Goal: Task Accomplishment & Management: Manage account settings

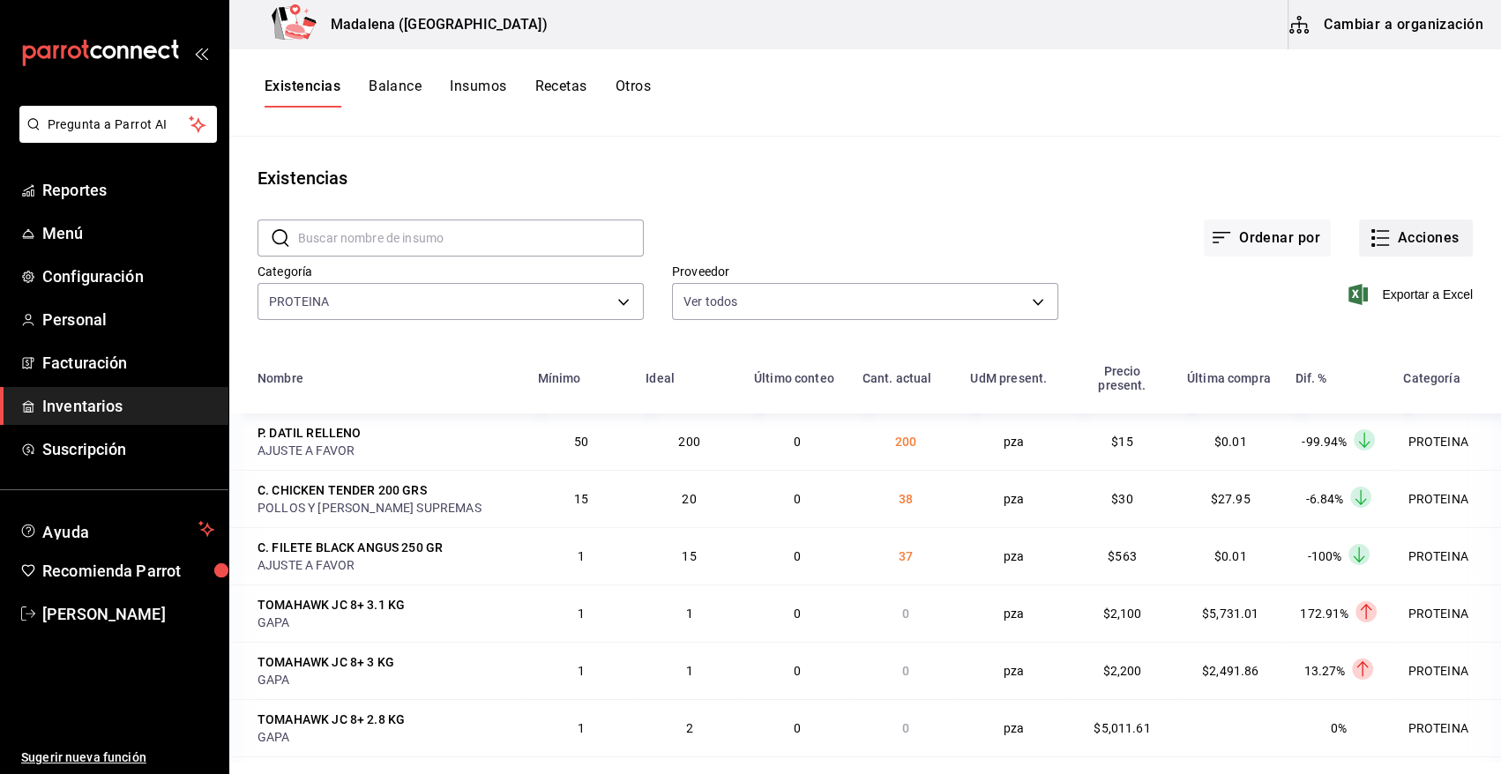
click at [1392, 239] on button "Acciones" at bounding box center [1416, 238] width 114 height 37
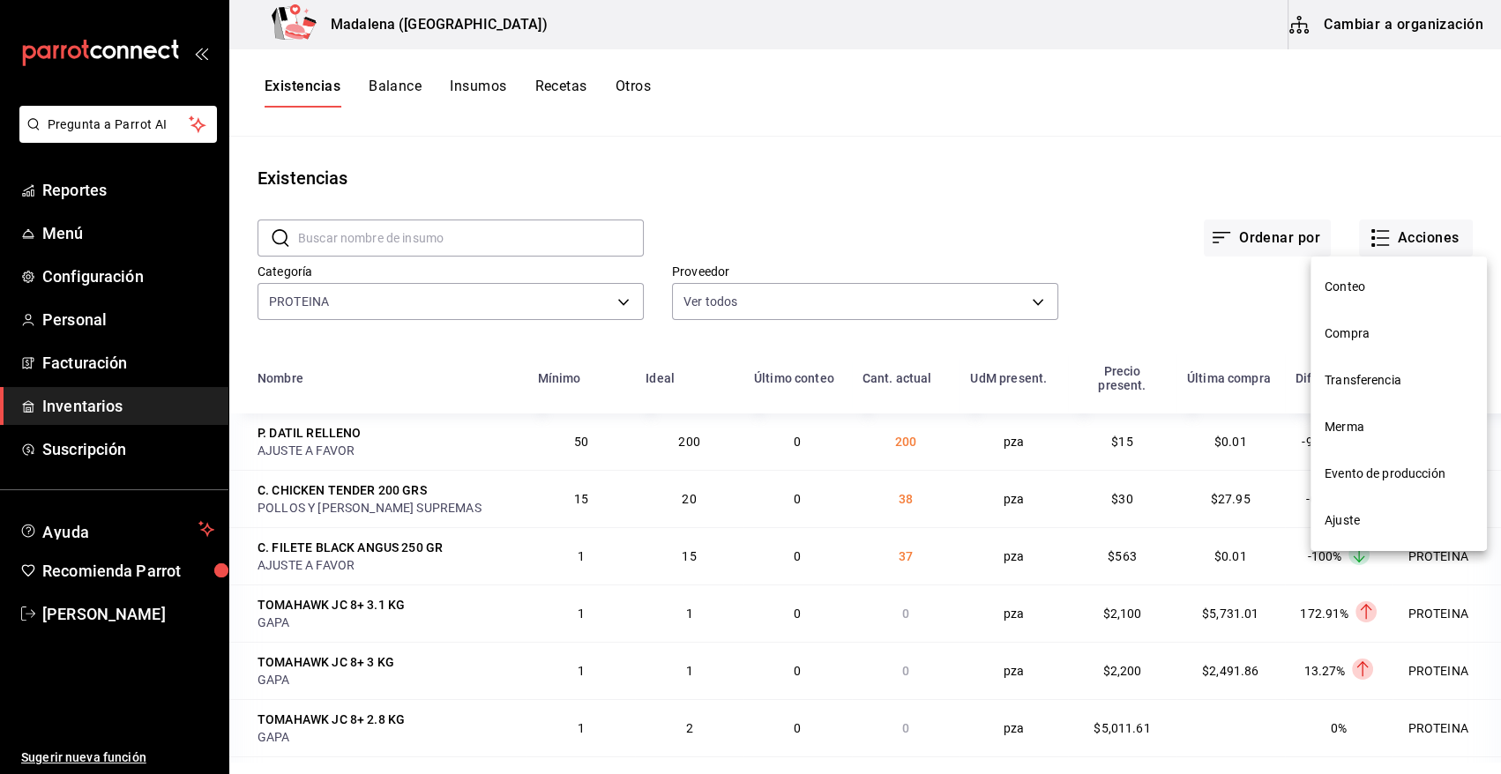
click at [113, 613] on div at bounding box center [750, 387] width 1501 height 774
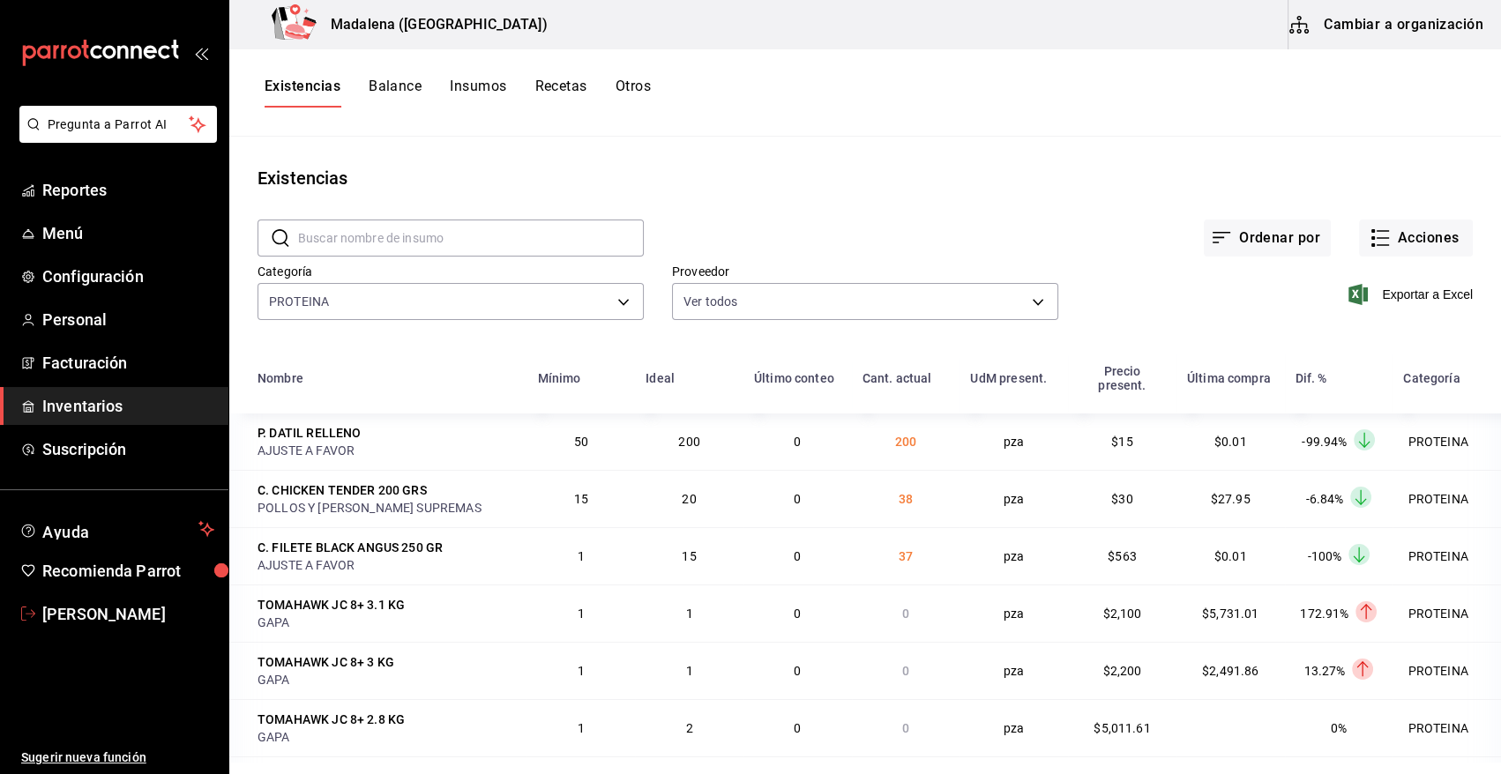
click at [130, 617] on span "[PERSON_NAME]" at bounding box center [128, 614] width 172 height 24
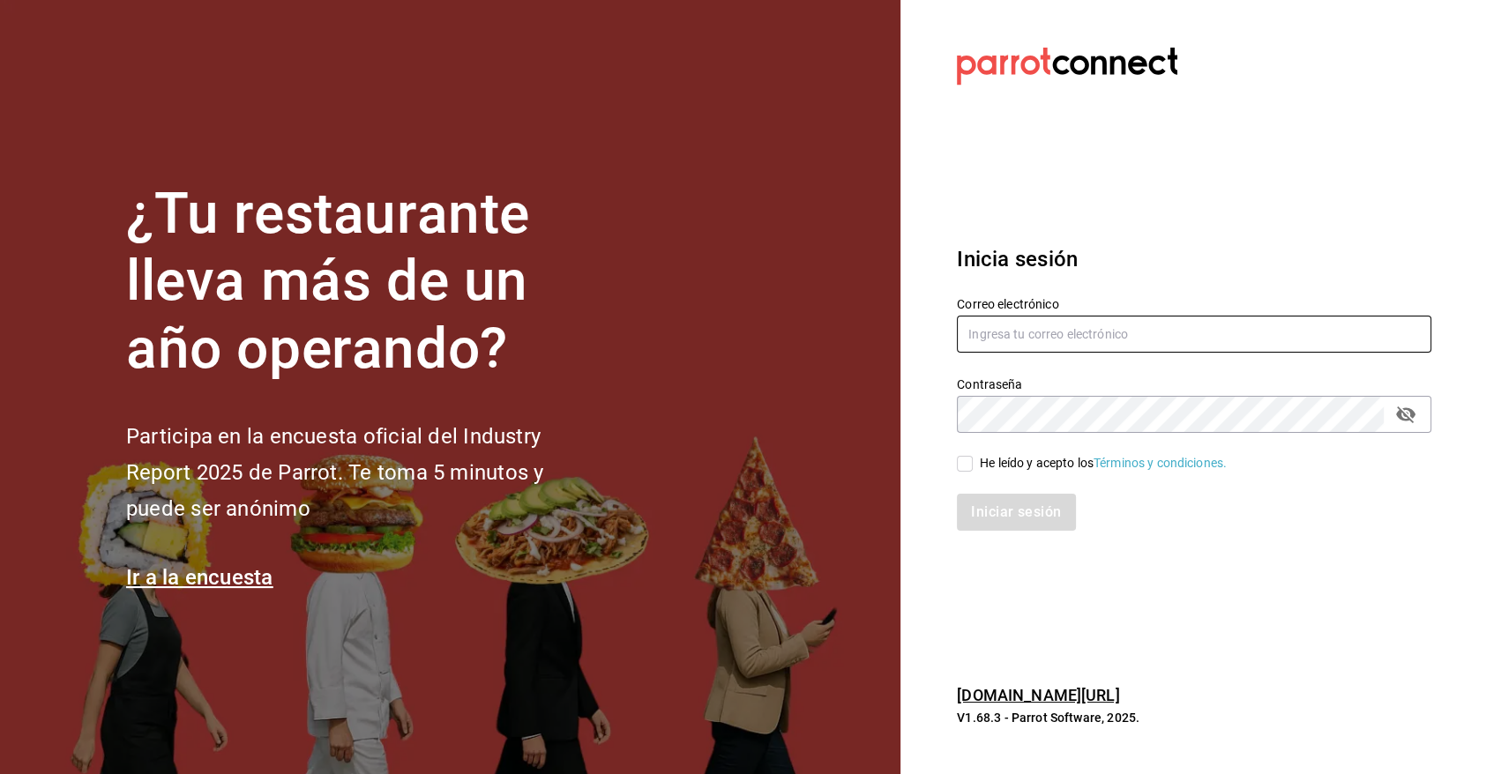
type input "heriberto_17mc@hotmail.com"
click at [967, 462] on input "He leído y acepto los Términos y condiciones." at bounding box center [965, 464] width 16 height 16
checkbox input "true"
type input "angy.rpp@gmail.com"
click at [1015, 507] on button "Iniciar sesión" at bounding box center [1017, 512] width 120 height 37
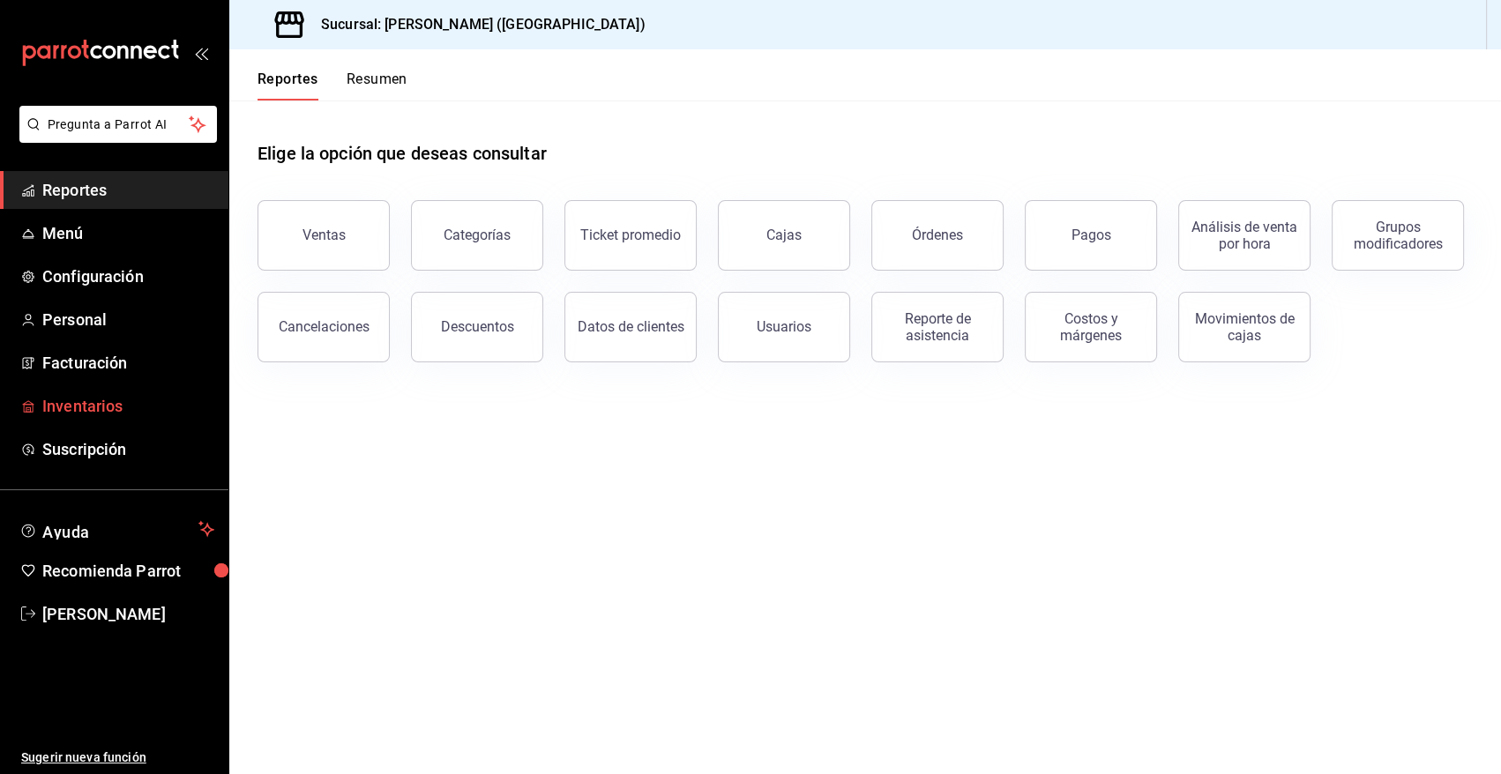
click at [125, 406] on span "Inventarios" at bounding box center [128, 406] width 172 height 24
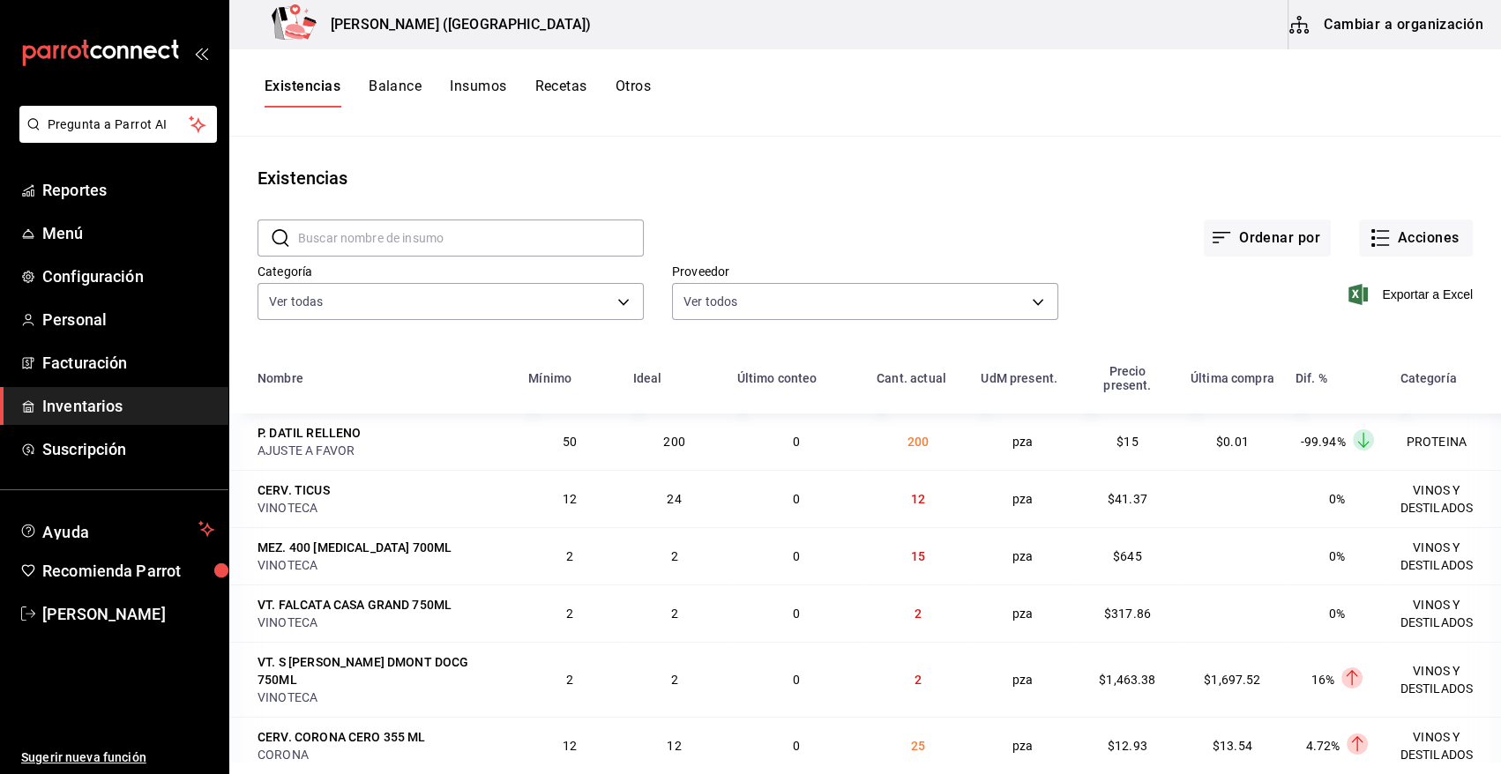
click at [434, 238] on input "text" at bounding box center [471, 238] width 346 height 35
click at [980, 171] on div "Existencias" at bounding box center [865, 178] width 1272 height 26
click at [1433, 232] on button "Acciones" at bounding box center [1416, 238] width 114 height 37
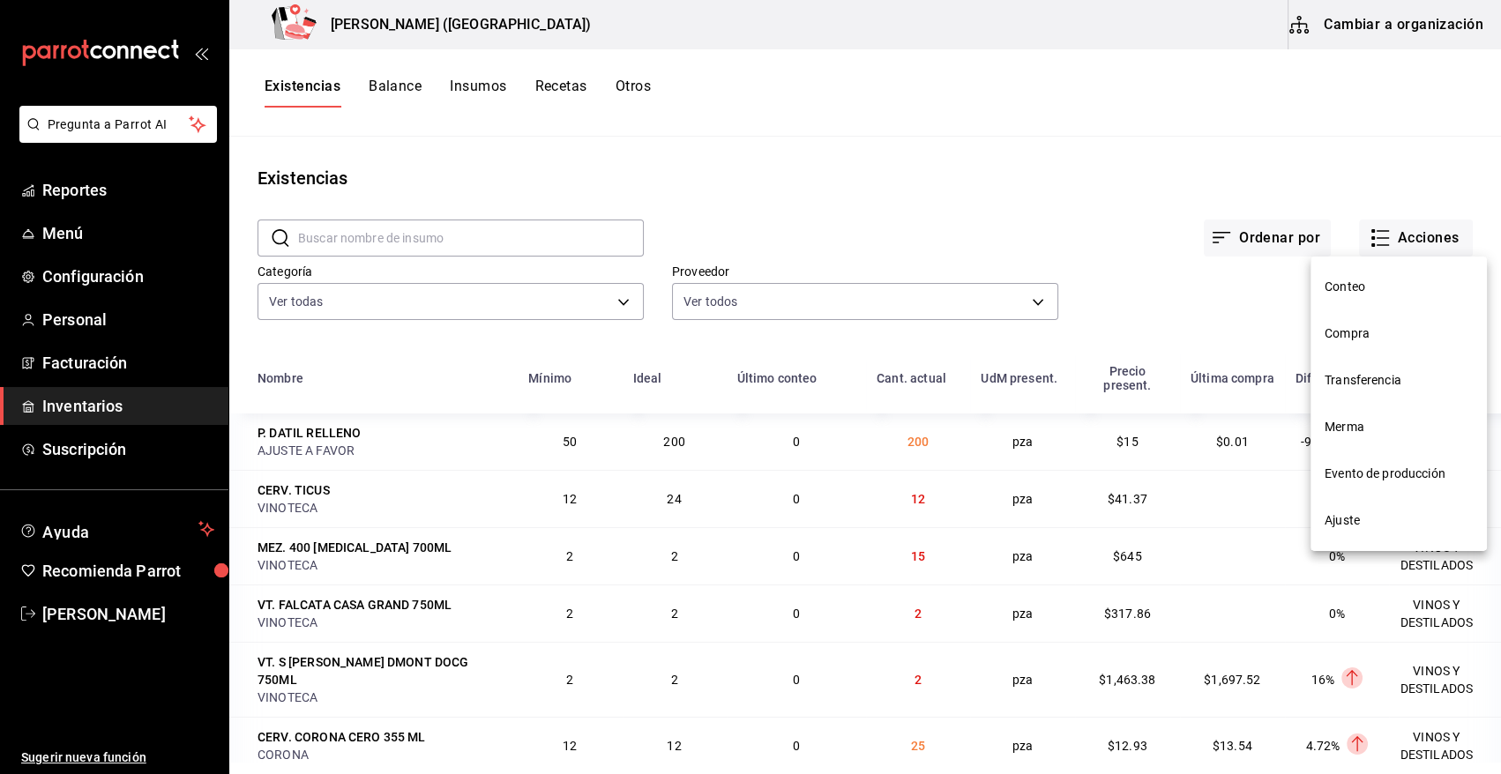
click at [1354, 339] on span "Compra" at bounding box center [1399, 334] width 148 height 19
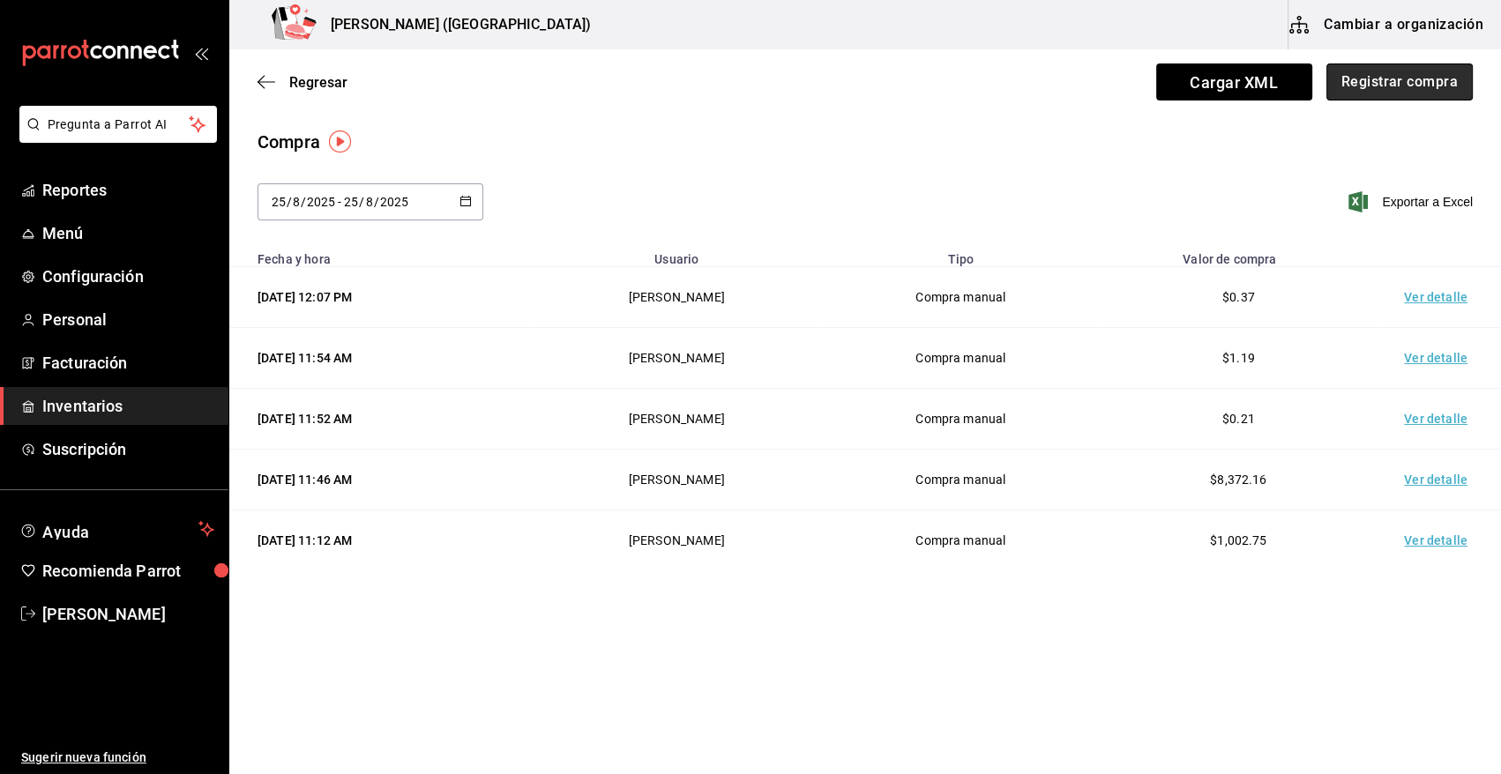
click at [1441, 79] on button "Registrar compra" at bounding box center [1400, 82] width 146 height 37
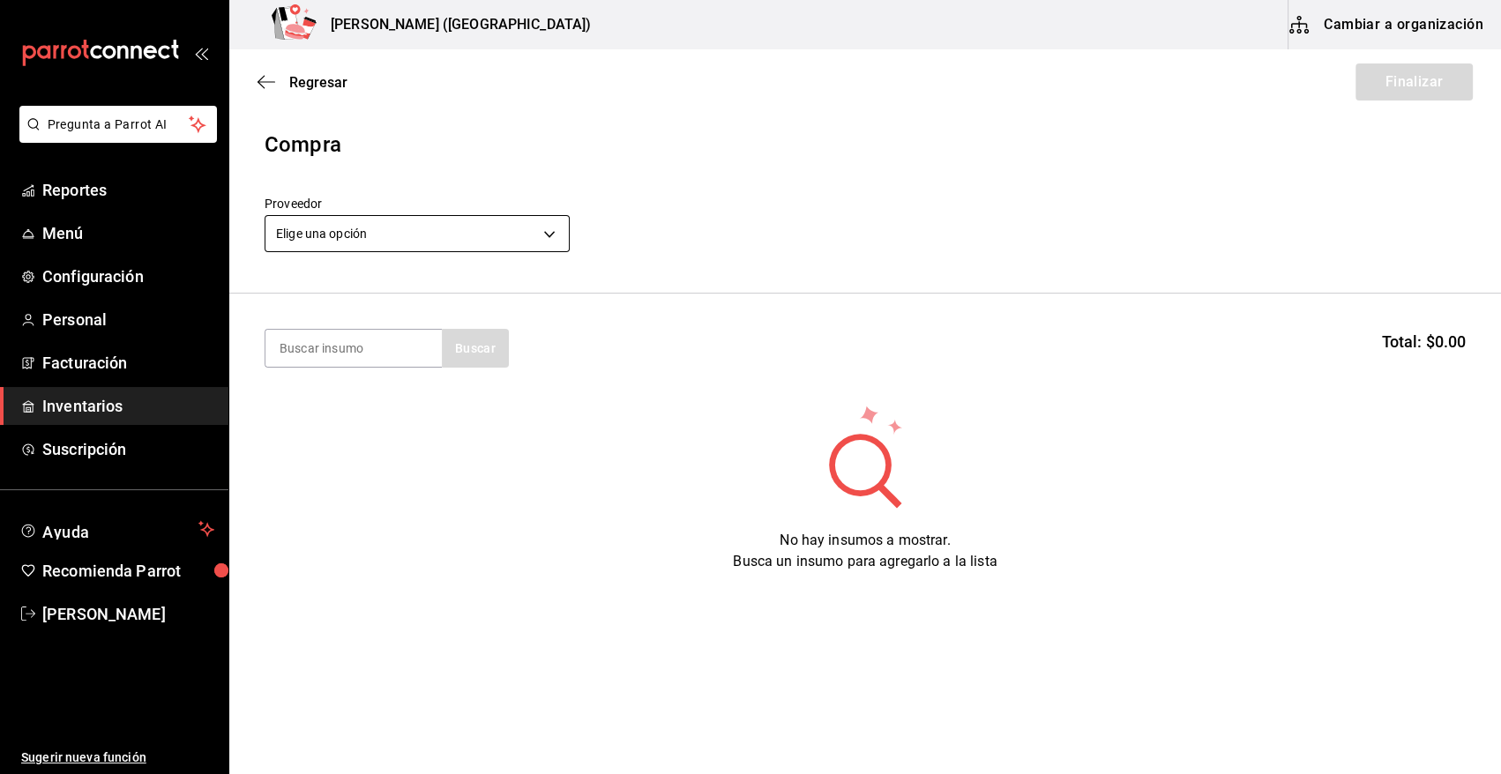
click at [455, 234] on body "Pregunta a Parrot AI Reportes Menú Configuración Personal Facturación Inventari…" at bounding box center [750, 337] width 1501 height 675
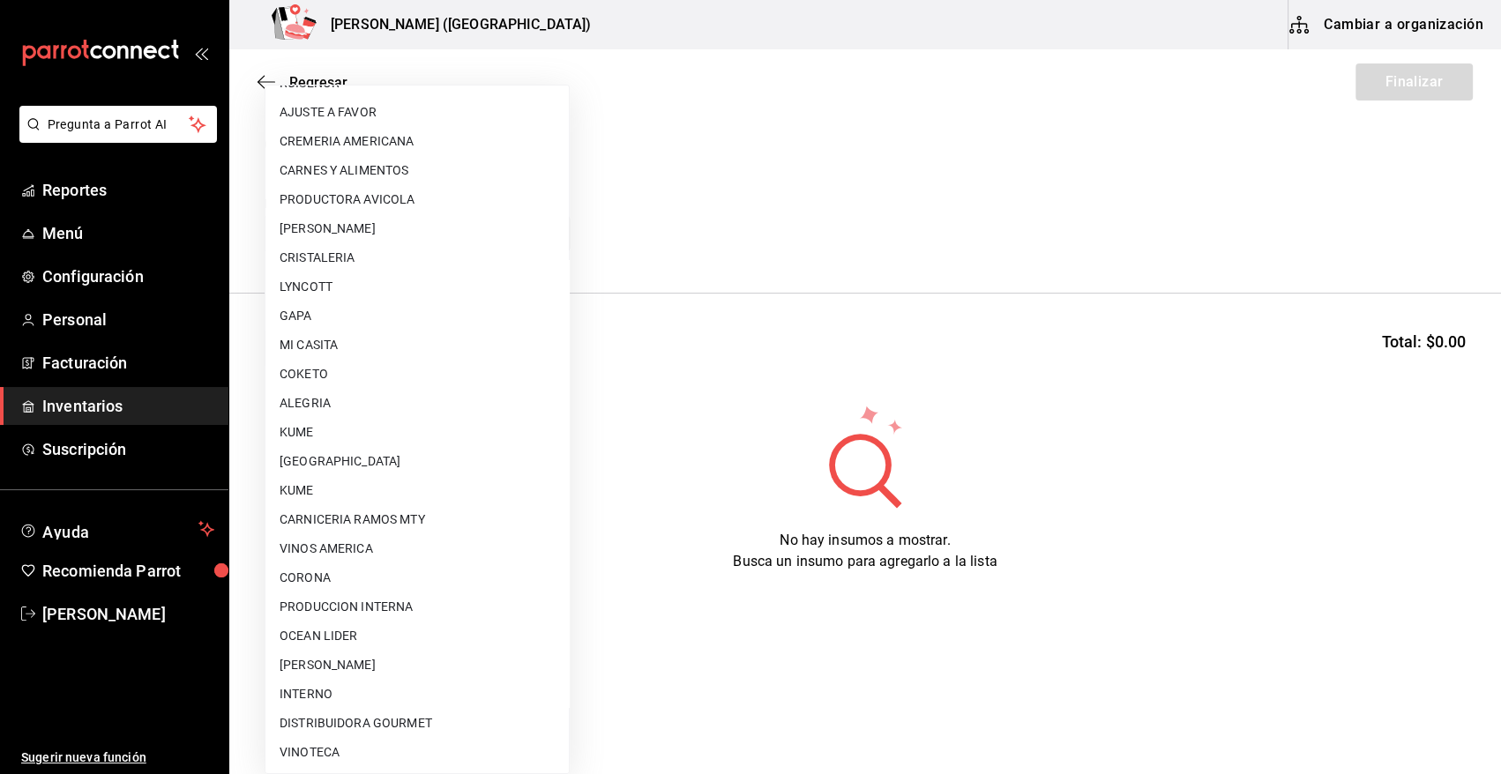
scroll to position [1072, 0]
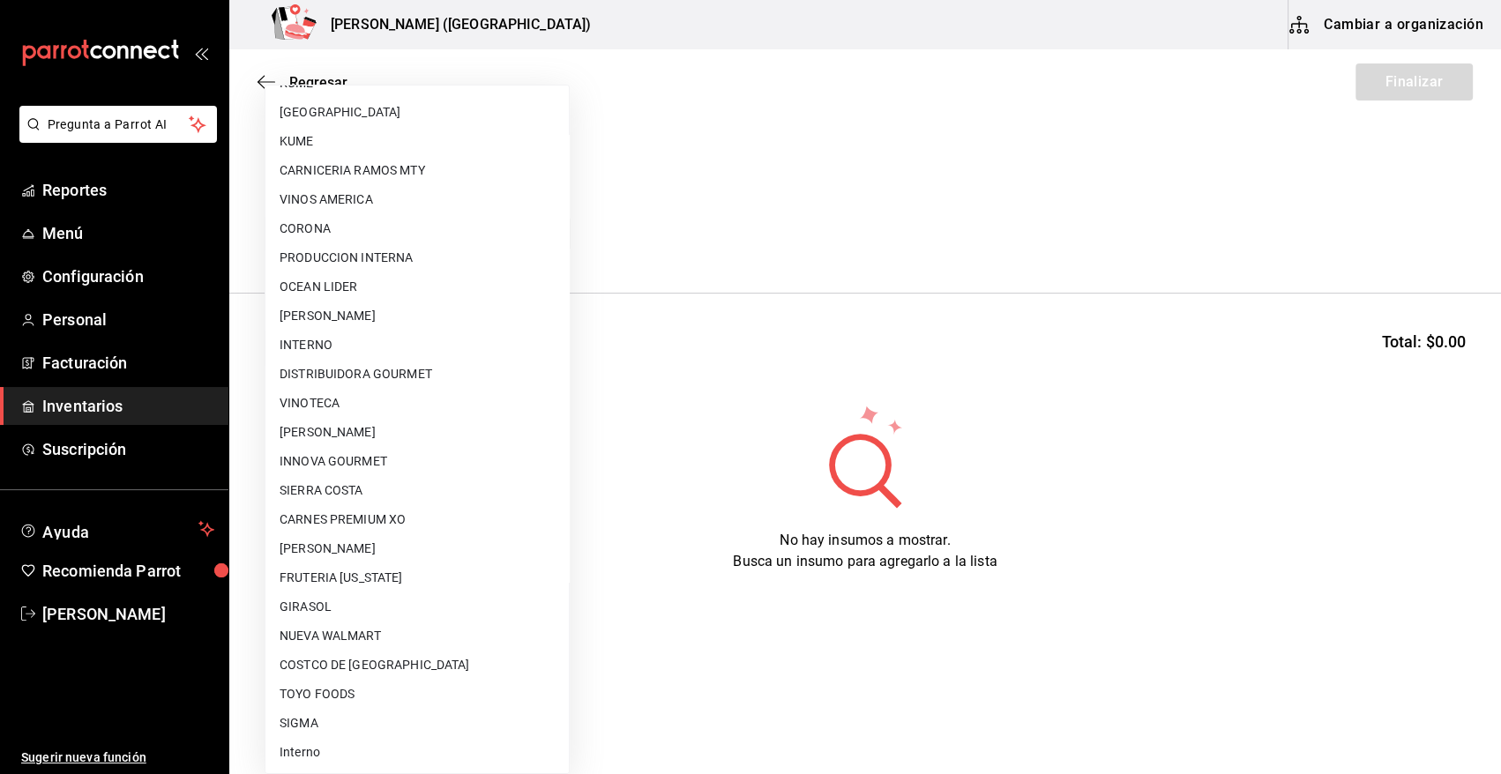
click at [360, 404] on li "VINOTECA" at bounding box center [417, 403] width 303 height 29
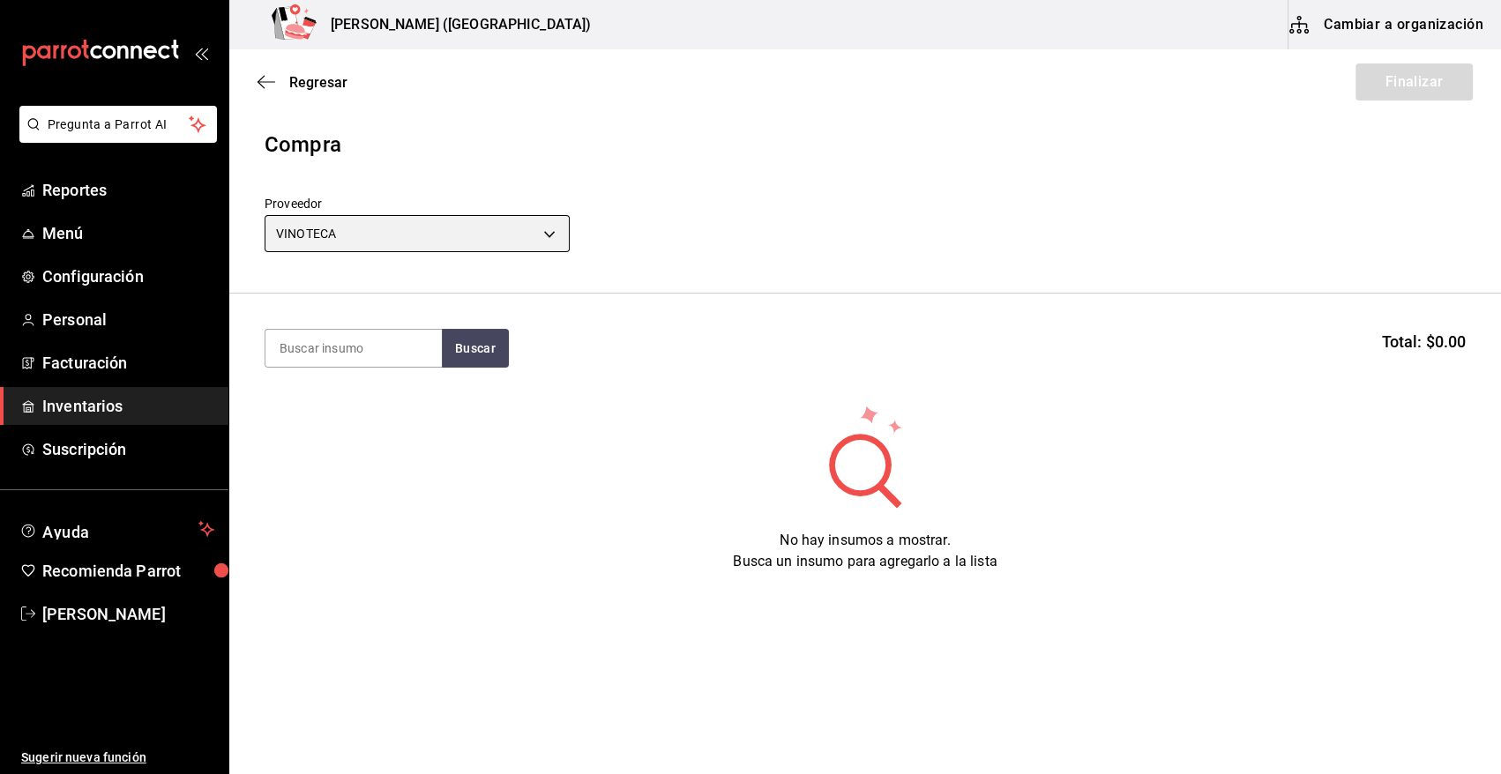
type input "bbec6e95-03ab-4cbc-bdec-5aafdfde0467"
click at [376, 349] on input at bounding box center [354, 348] width 176 height 37
type input "PIEDRA"
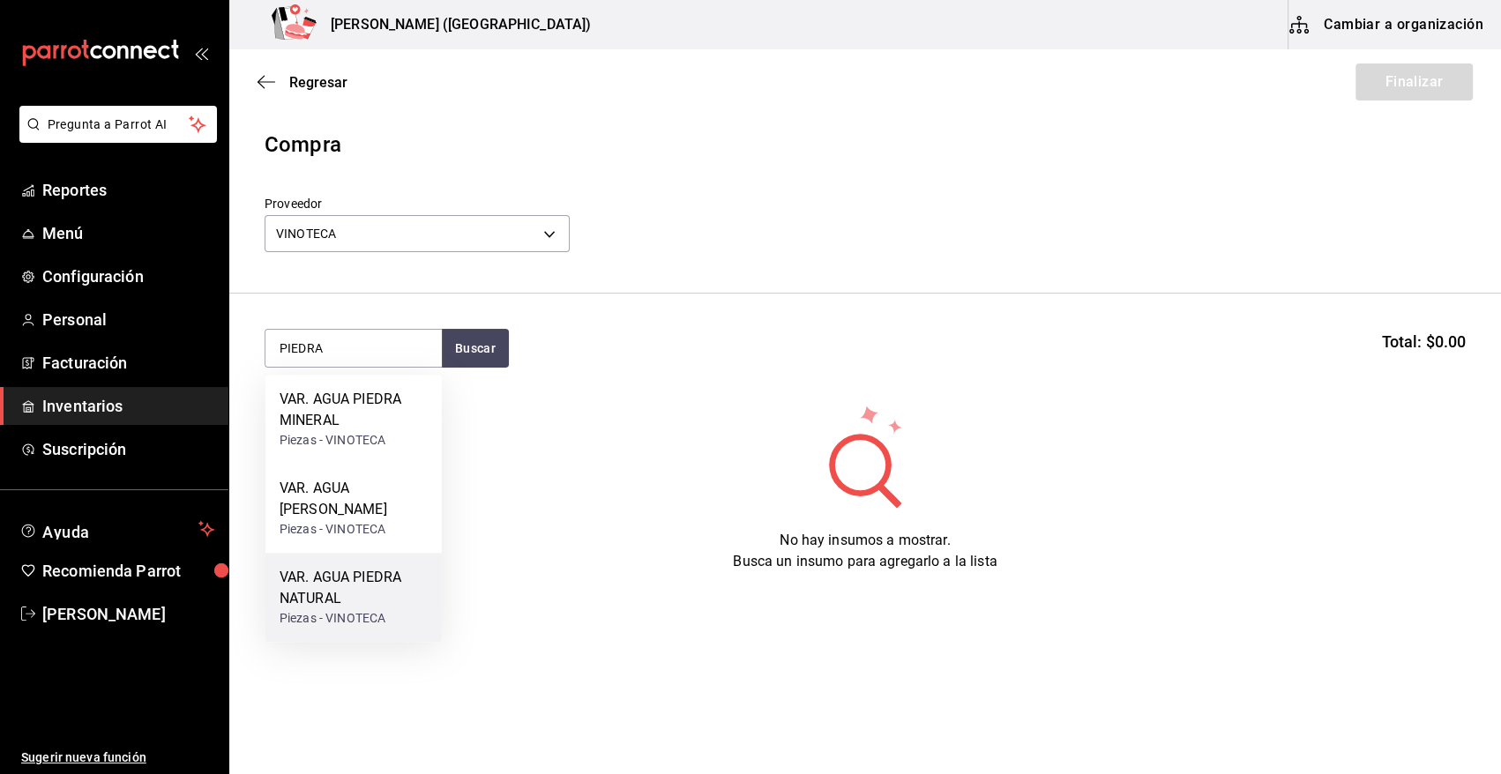
click at [370, 572] on div "VAR. AGUA PIEDRA NATURAL" at bounding box center [354, 588] width 148 height 42
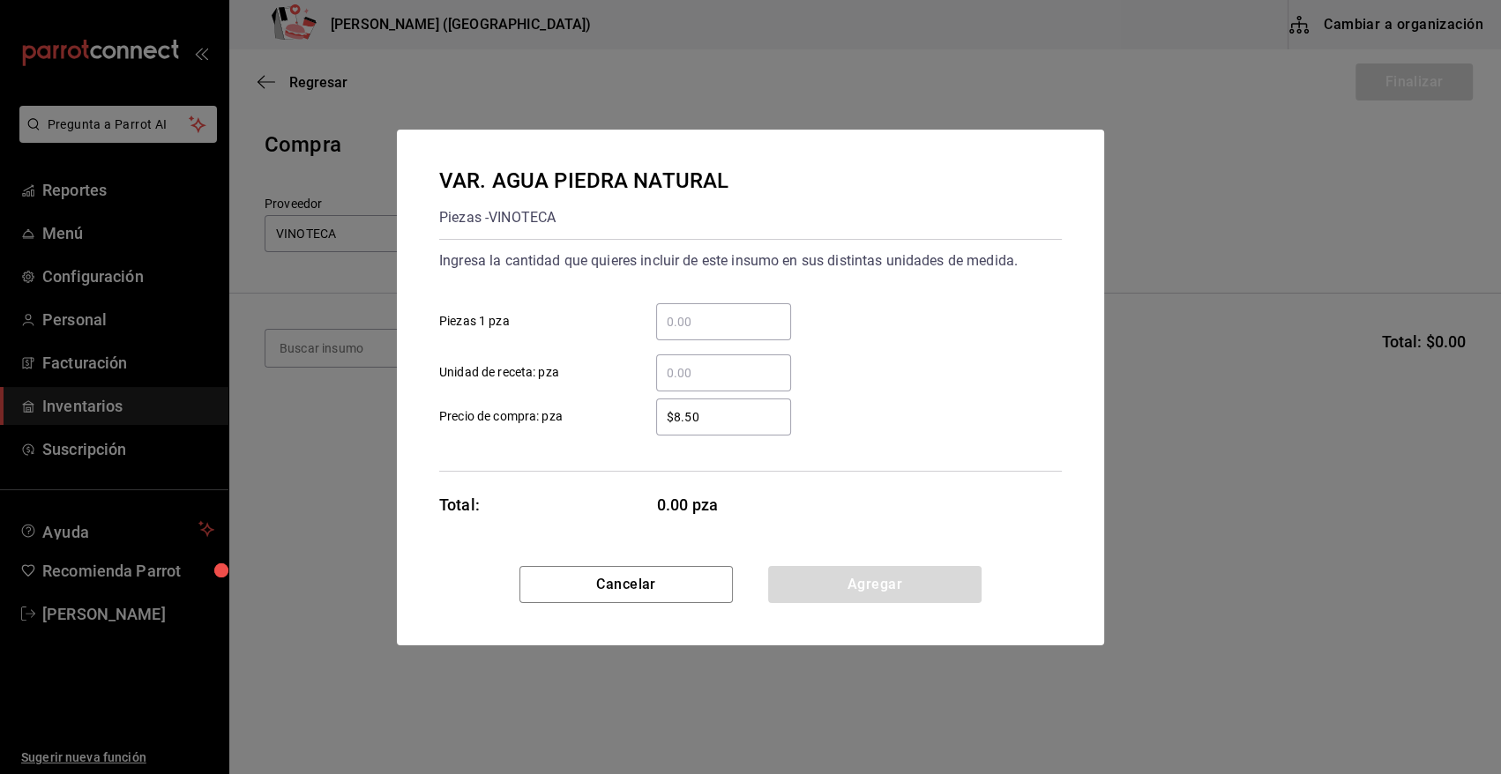
click at [715, 332] on input "​ Piezas 1 pza" at bounding box center [723, 321] width 135 height 21
type input "528"
type input "$28.75"
click at [839, 590] on button "Agregar" at bounding box center [874, 584] width 213 height 37
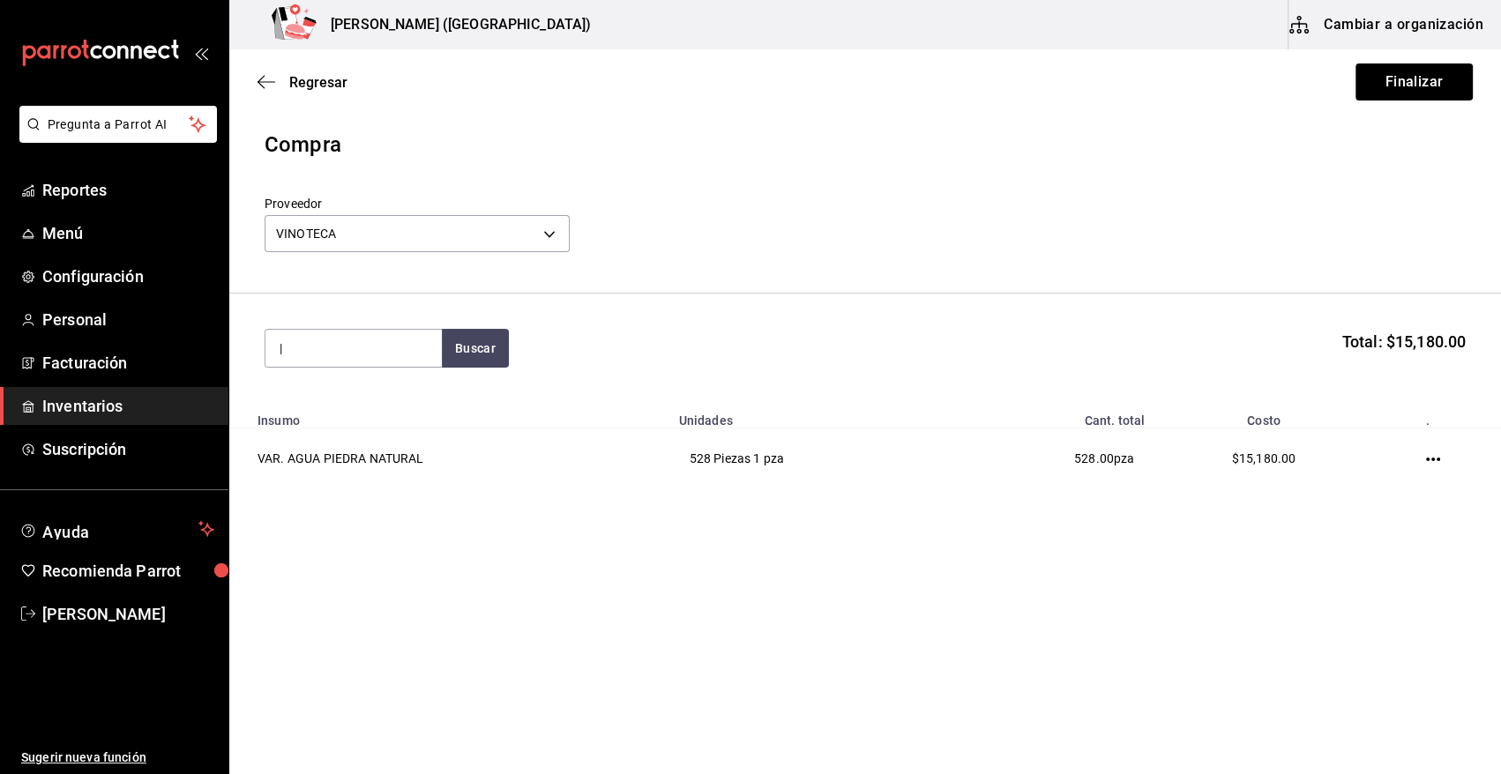
type input "|"
click at [362, 346] on input "|" at bounding box center [354, 348] width 176 height 37
click at [1434, 72] on button "Finalizar" at bounding box center [1414, 82] width 117 height 37
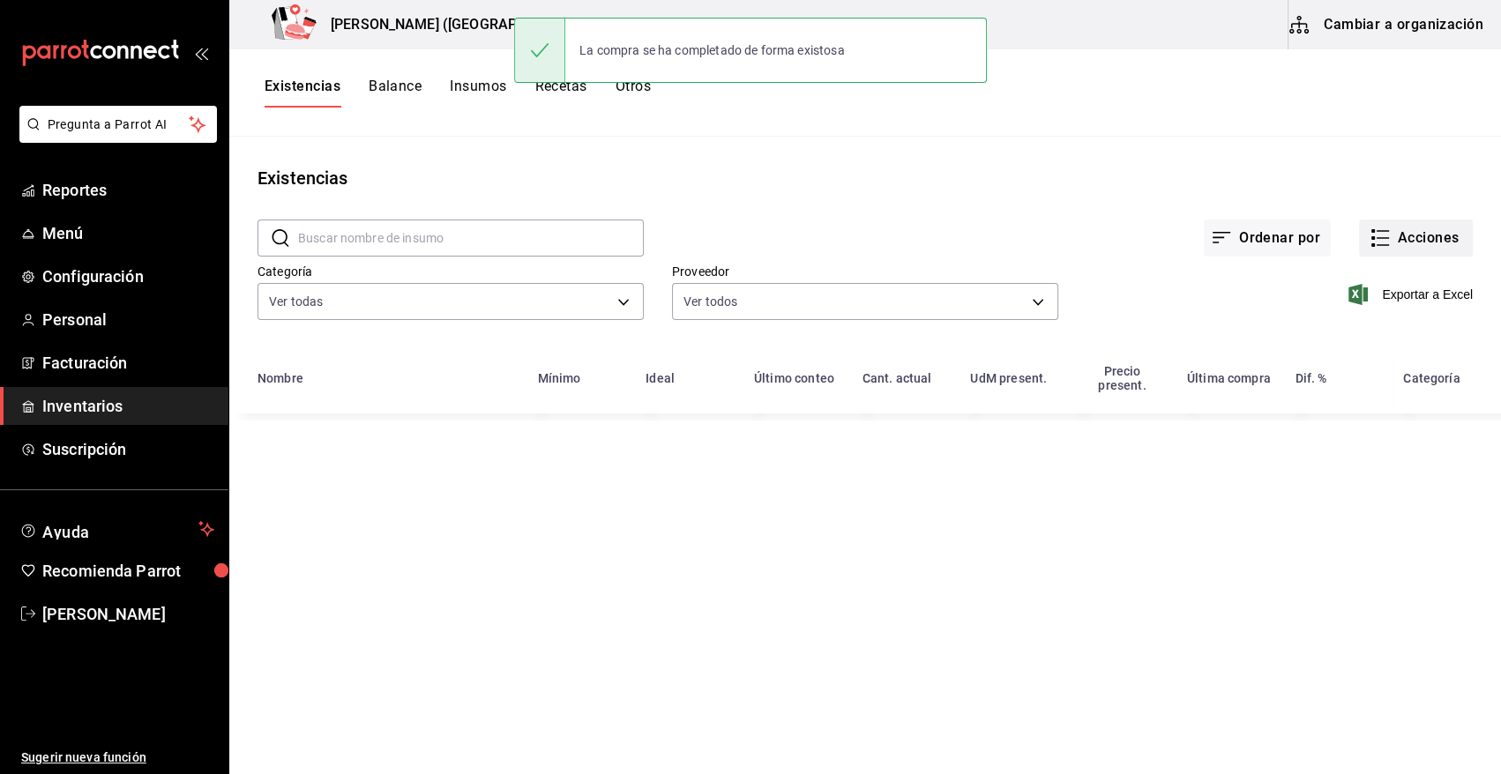
click at [1414, 240] on button "Acciones" at bounding box center [1416, 238] width 114 height 37
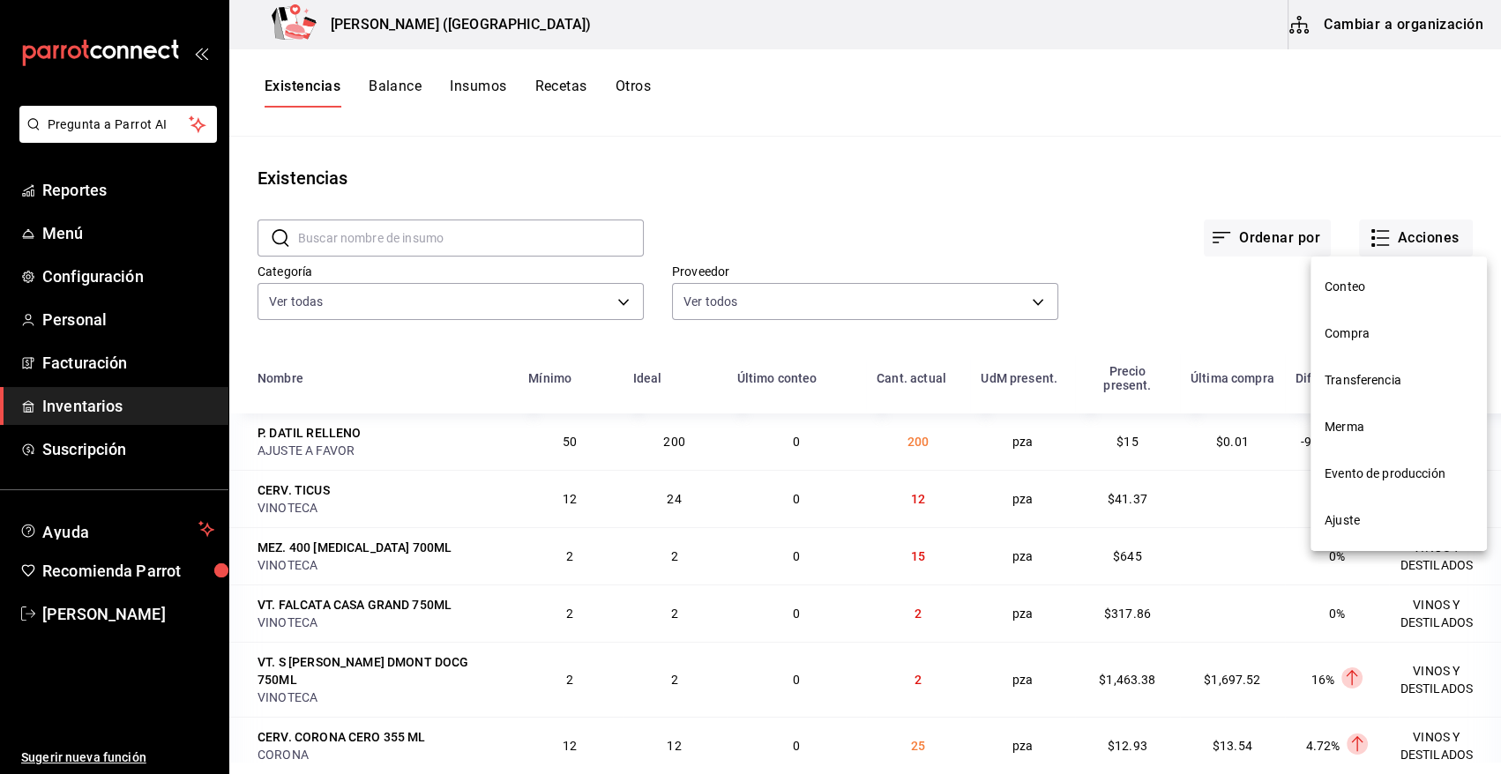
click at [1375, 344] on li "Compra" at bounding box center [1399, 334] width 176 height 47
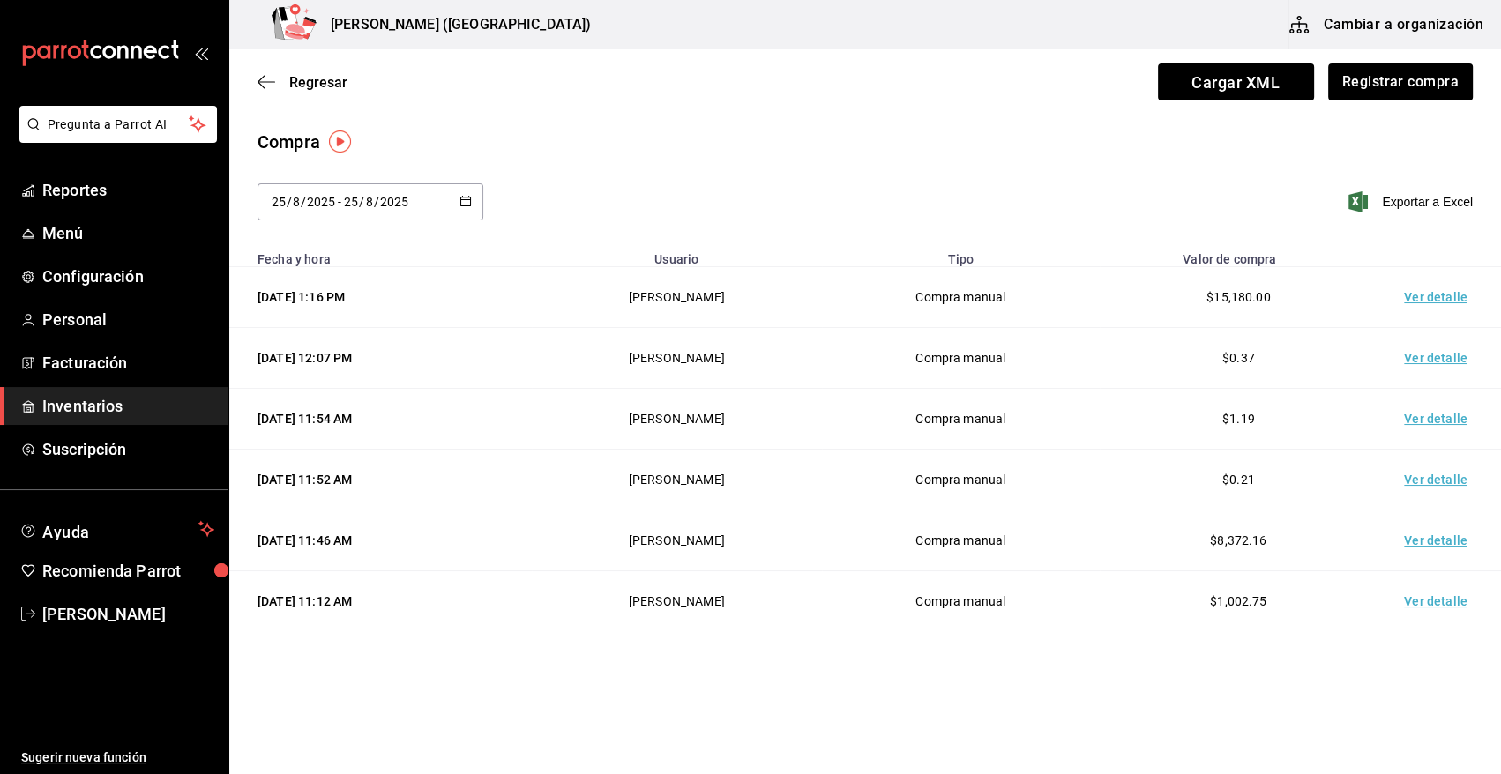
click at [1438, 292] on td "Ver detalle" at bounding box center [1439, 297] width 123 height 61
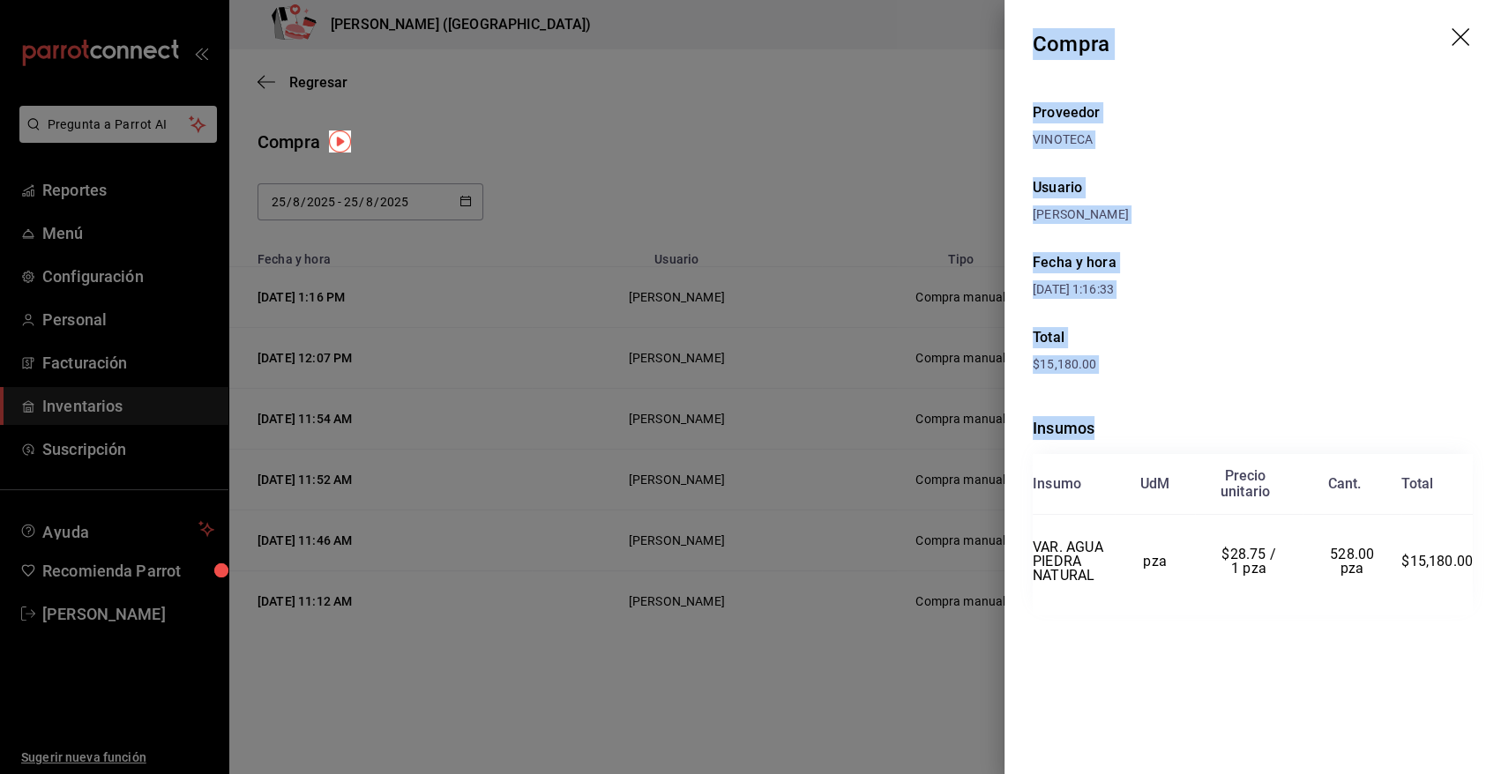
drag, startPoint x: 1034, startPoint y: 44, endPoint x: 1495, endPoint y: 639, distance: 752.5
click at [1495, 639] on div "Compra Proveedor VINOTECA Usuario [PERSON_NAME] Fecha y hora [DATE] 1:16:33 Tot…" at bounding box center [1253, 387] width 497 height 774
copy div "Compra Proveedor VINOTECA Usuario [PERSON_NAME] Fecha y hora [DATE] 1:16:33 Tot…"
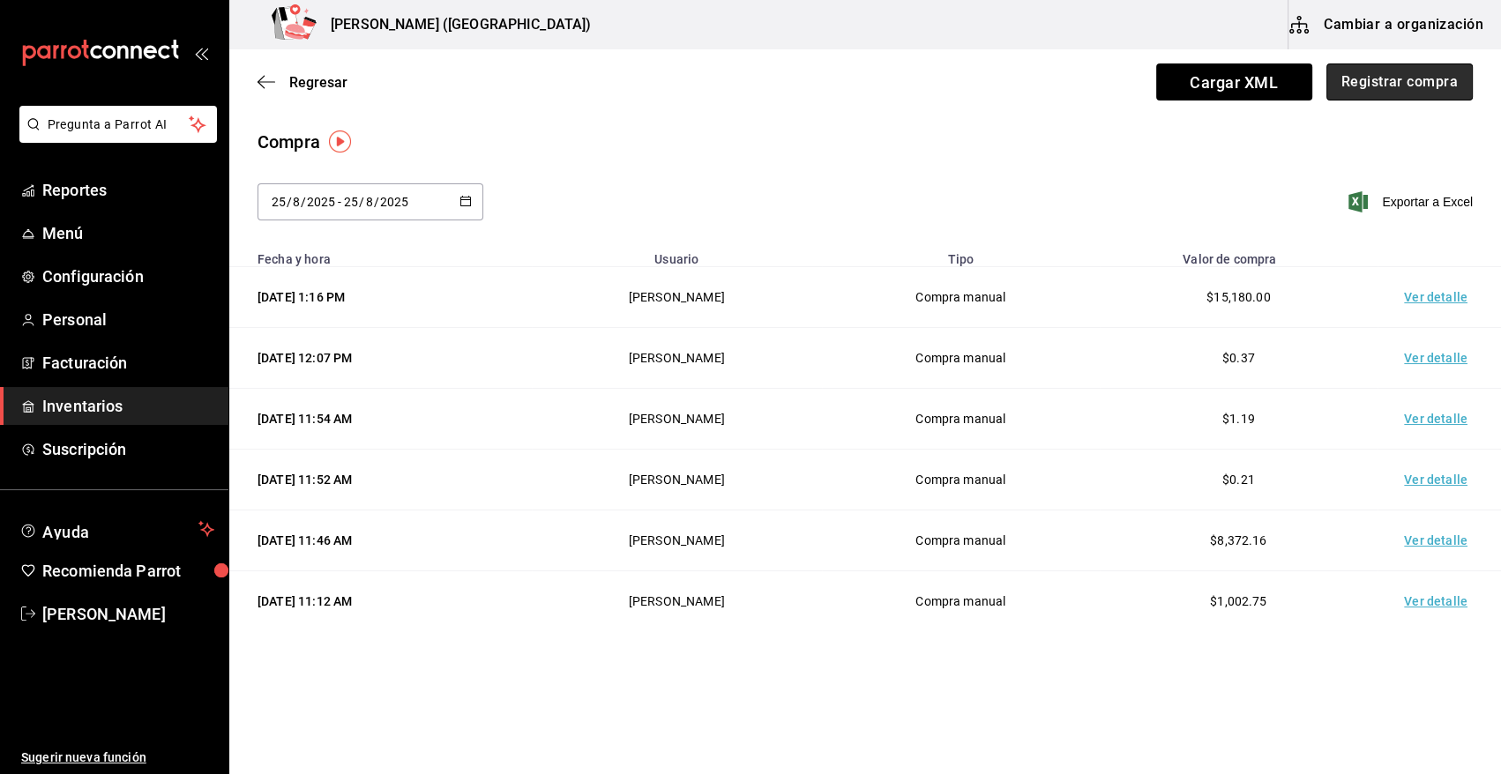
click at [1416, 86] on button "Registrar compra" at bounding box center [1400, 82] width 146 height 37
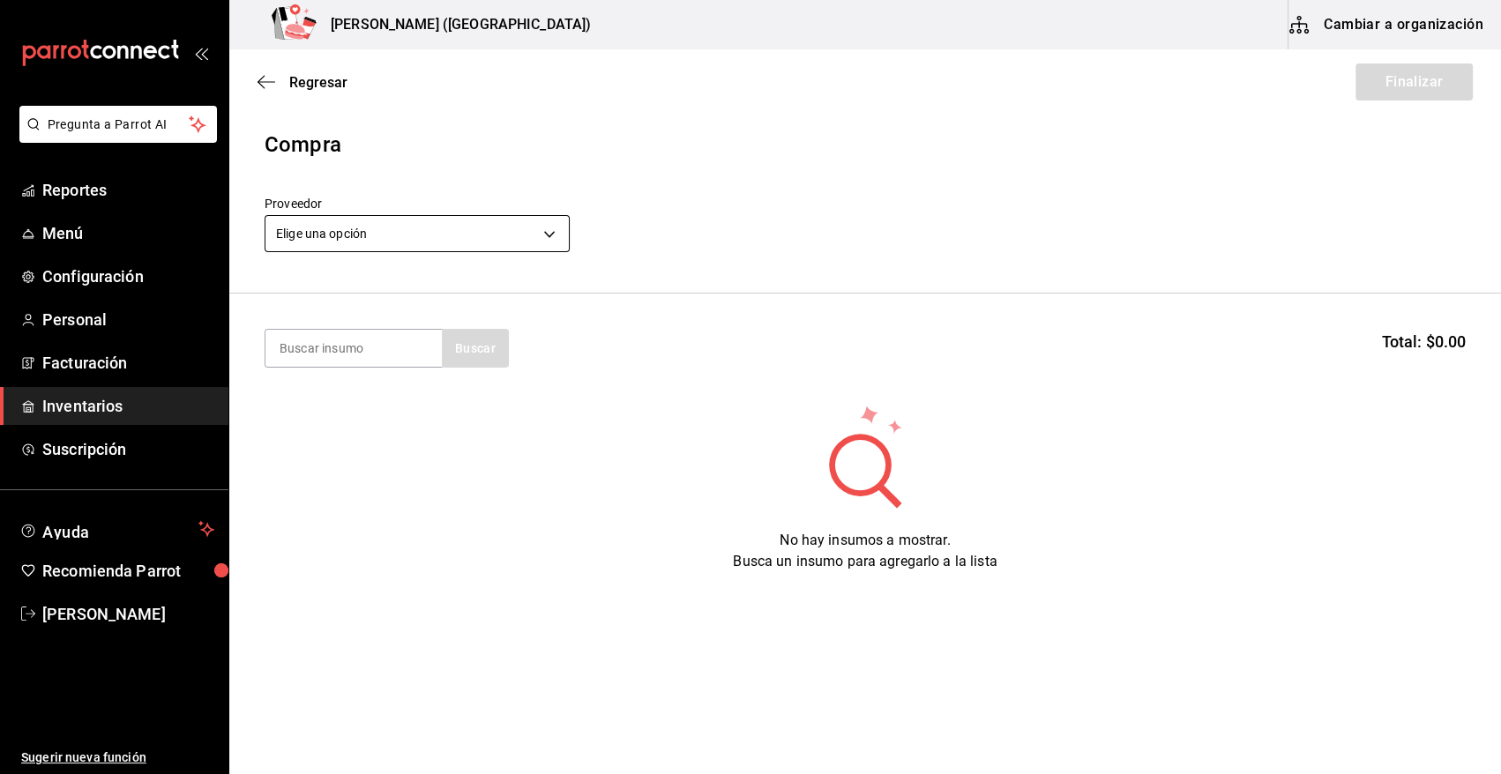
click at [396, 221] on body "Pregunta a Parrot AI Reportes Menú Configuración Personal Facturación Inventari…" at bounding box center [750, 337] width 1501 height 675
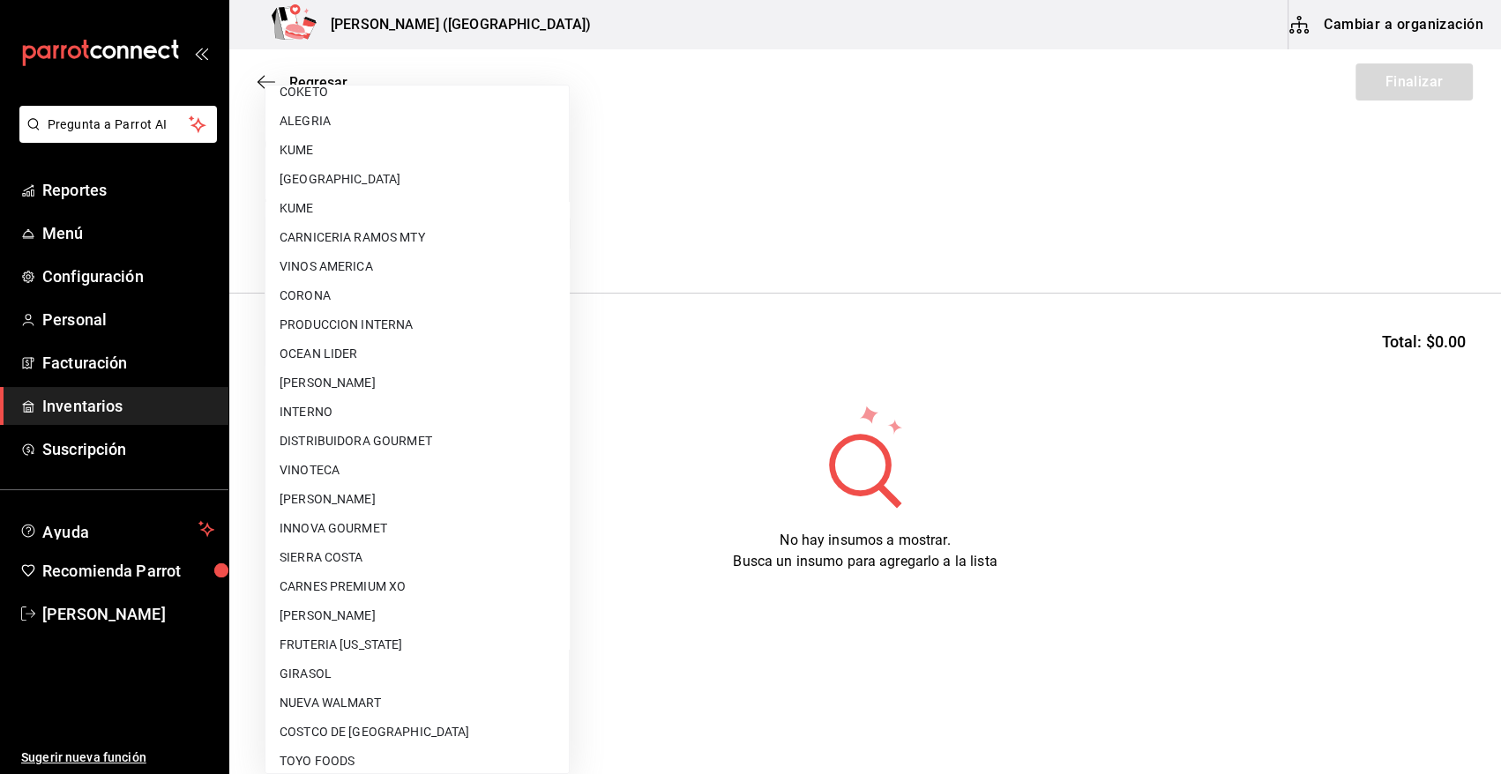
scroll to position [1072, 0]
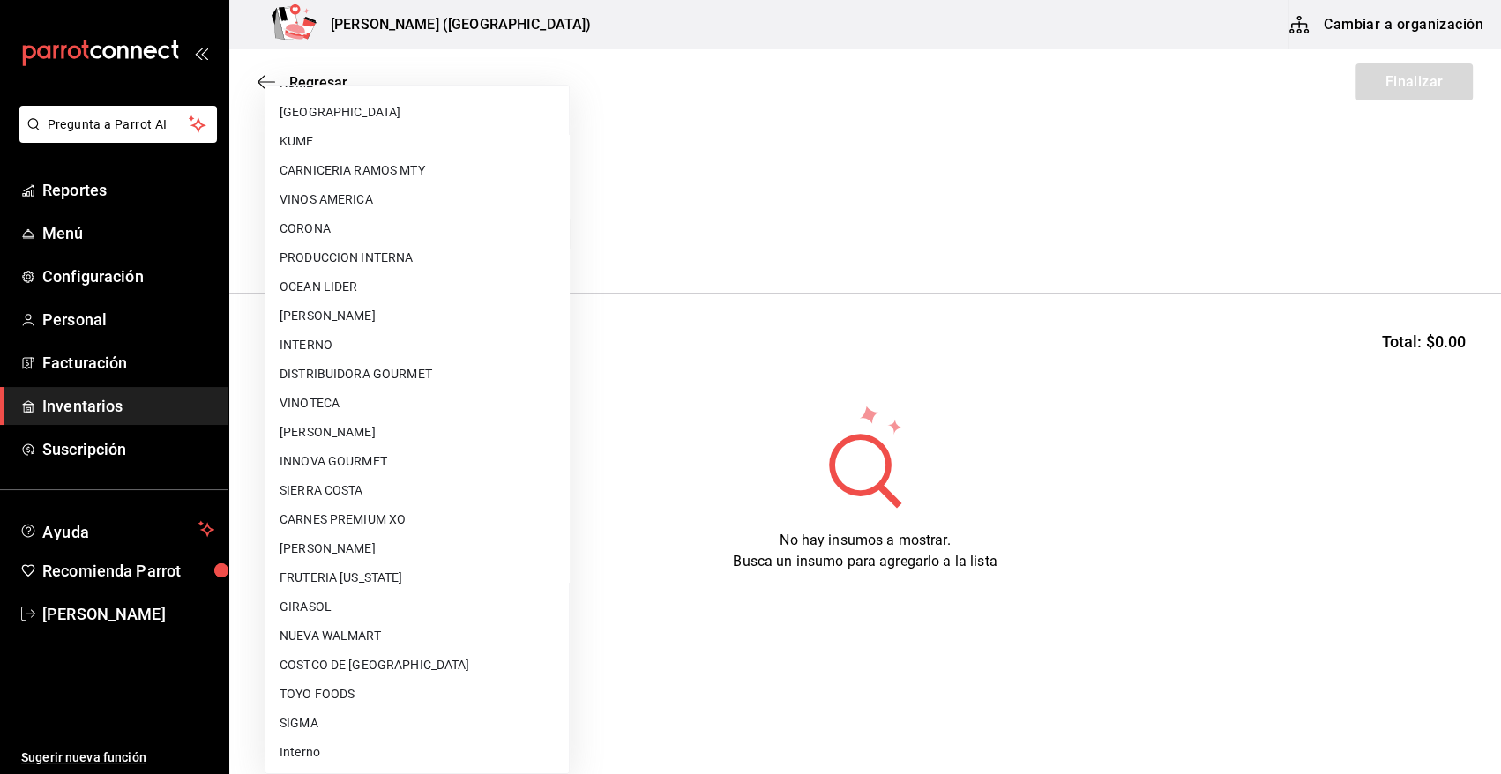
click at [369, 405] on li "VINOTECA" at bounding box center [417, 403] width 303 height 29
type input "bbec6e95-03ab-4cbc-bdec-5aafdfde0467"
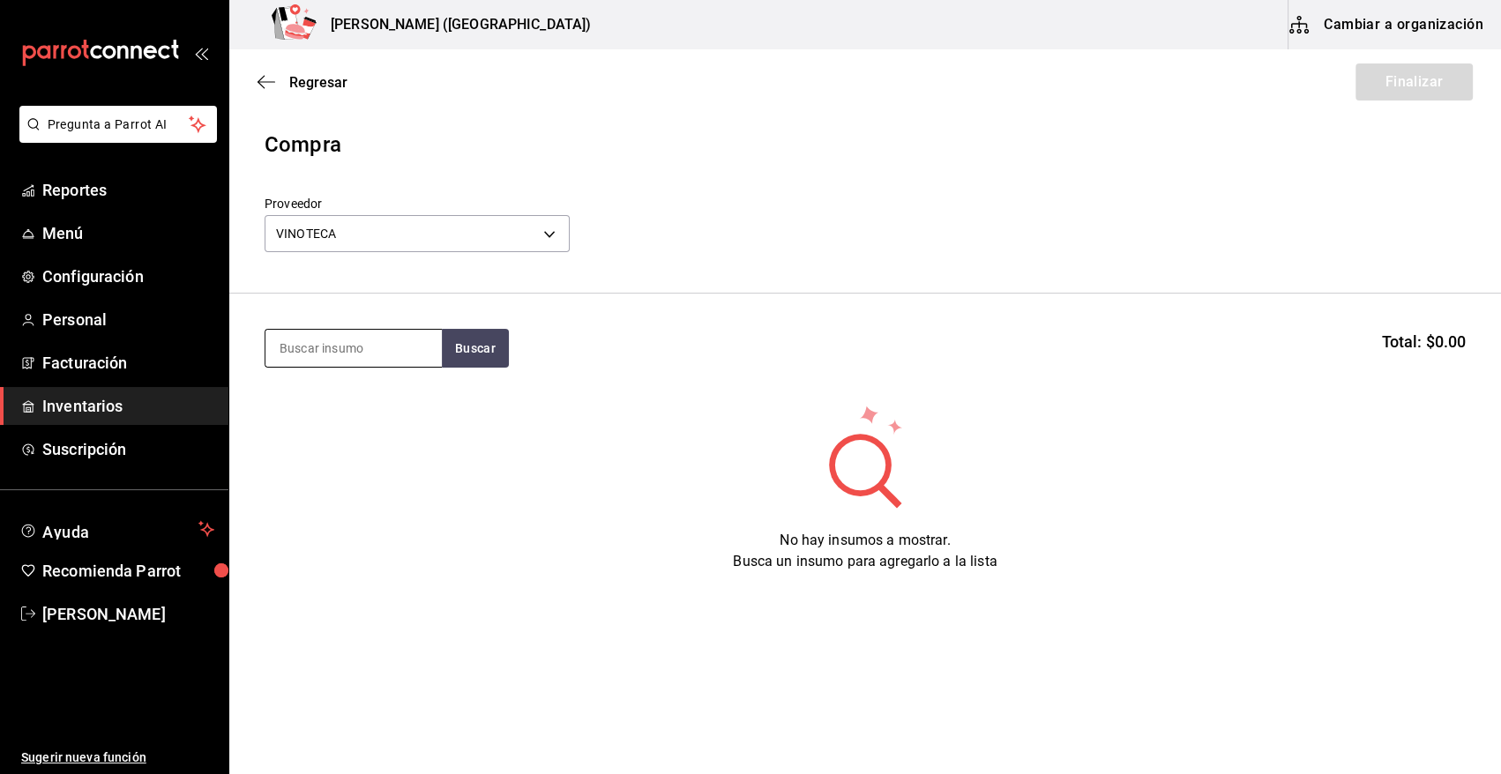
click at [341, 346] on input at bounding box center [354, 348] width 176 height 37
type input "SCIELO"
click at [400, 412] on div "VT. SCIELO 750ML Copa - VINOTECA" at bounding box center [354, 409] width 176 height 68
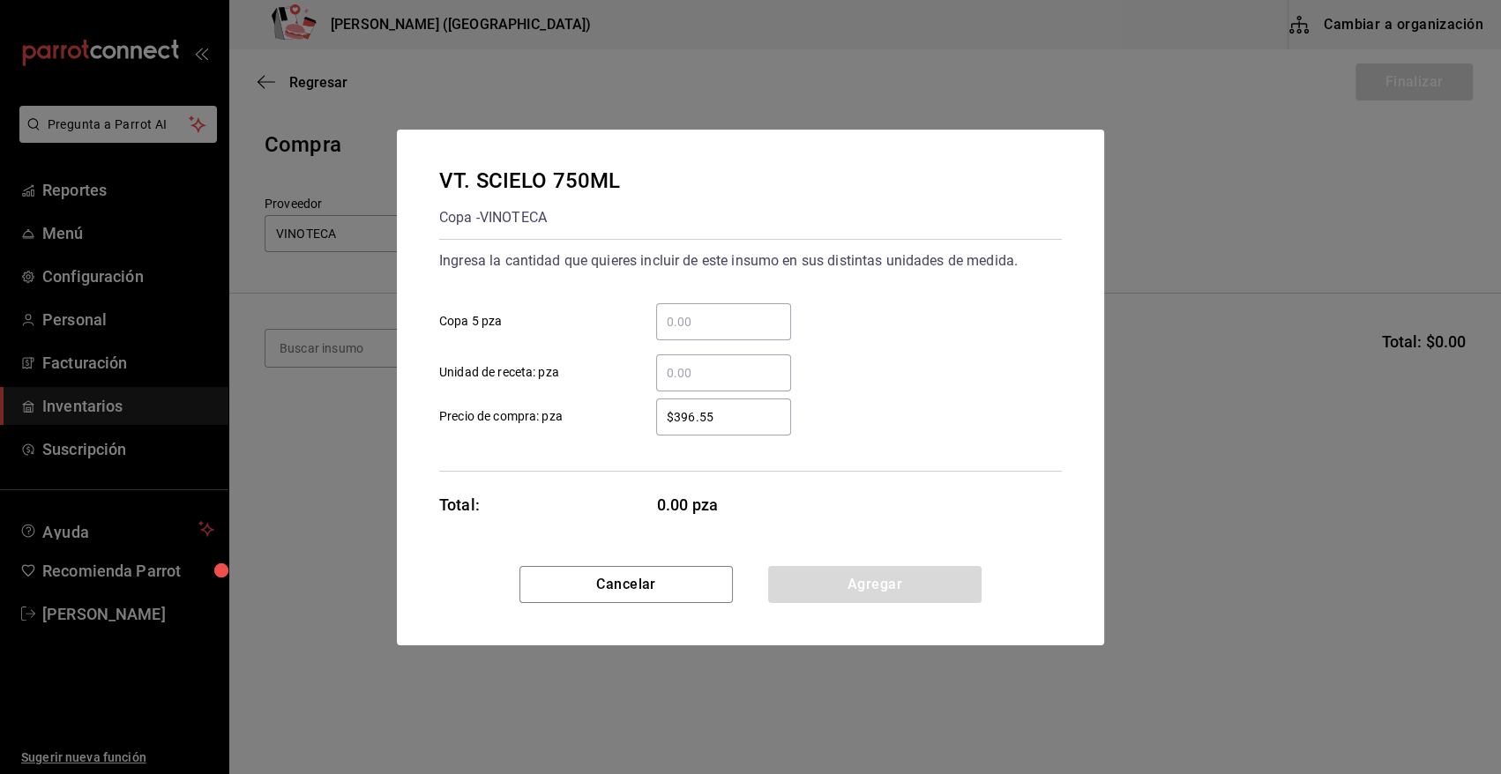
click at [734, 324] on input "​ Copa 5 pza" at bounding box center [723, 321] width 135 height 21
type input "3"
type input "$360.83"
click at [844, 582] on button "Agregar" at bounding box center [874, 584] width 213 height 37
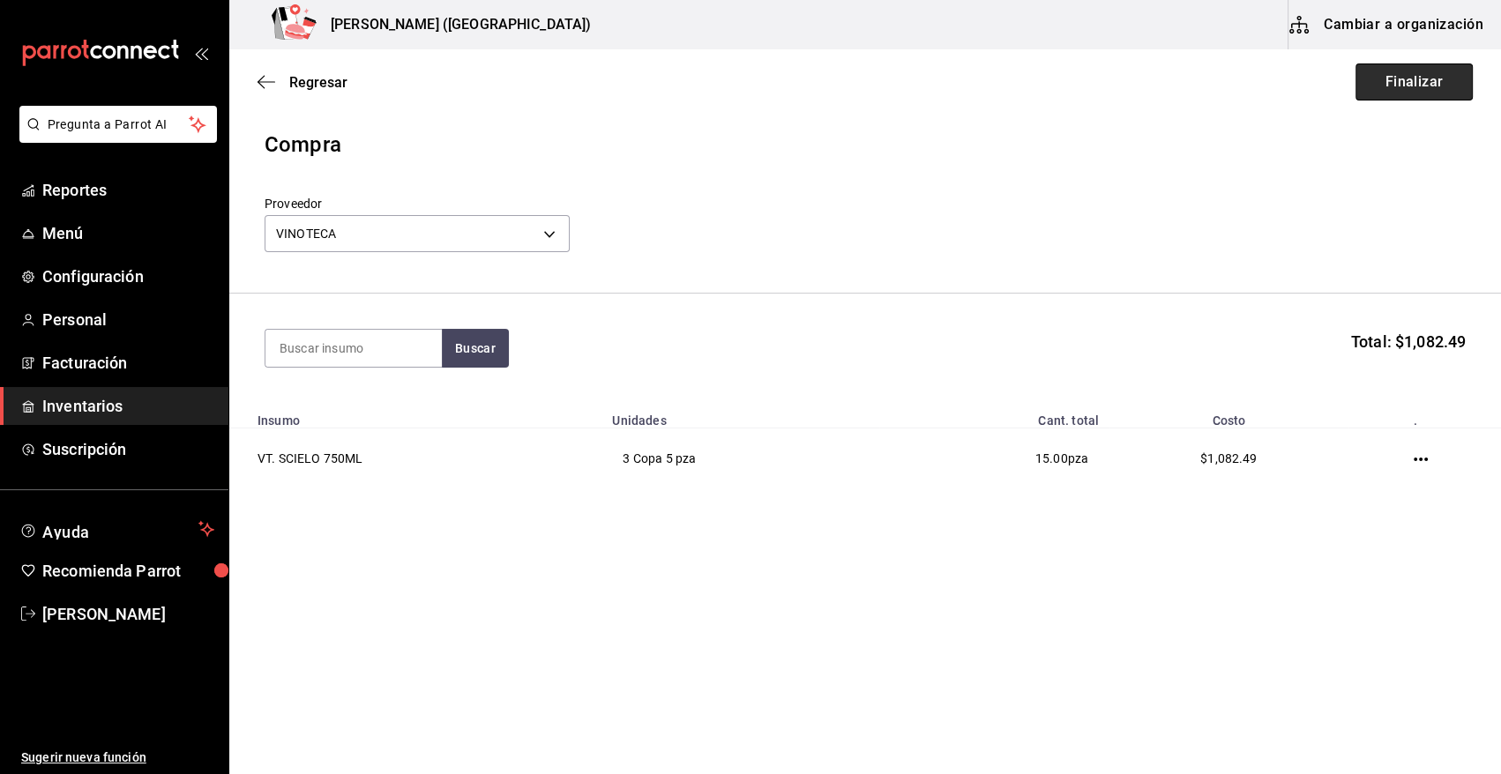
click at [1415, 87] on button "Finalizar" at bounding box center [1414, 82] width 117 height 37
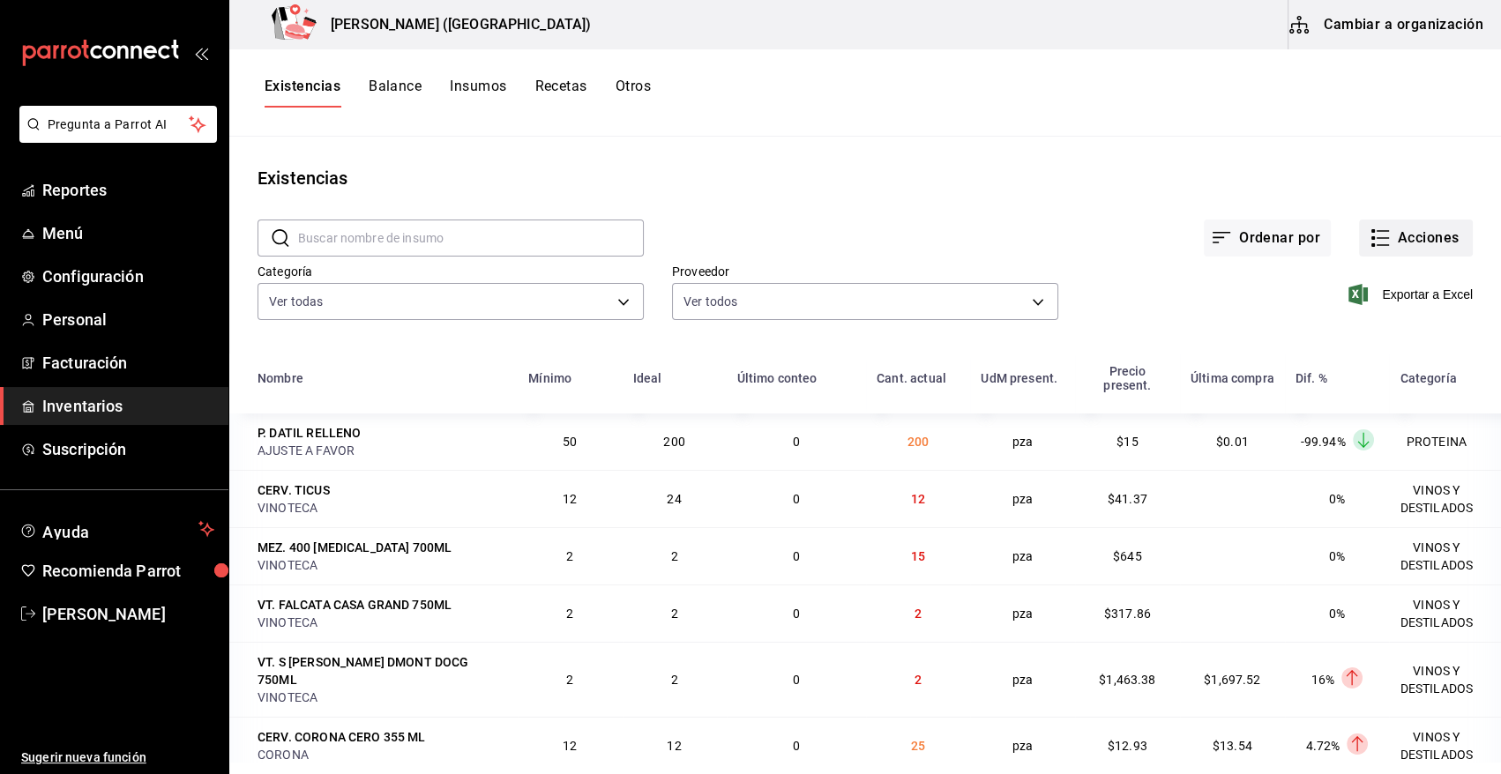
click at [1405, 231] on button "Acciones" at bounding box center [1416, 238] width 114 height 37
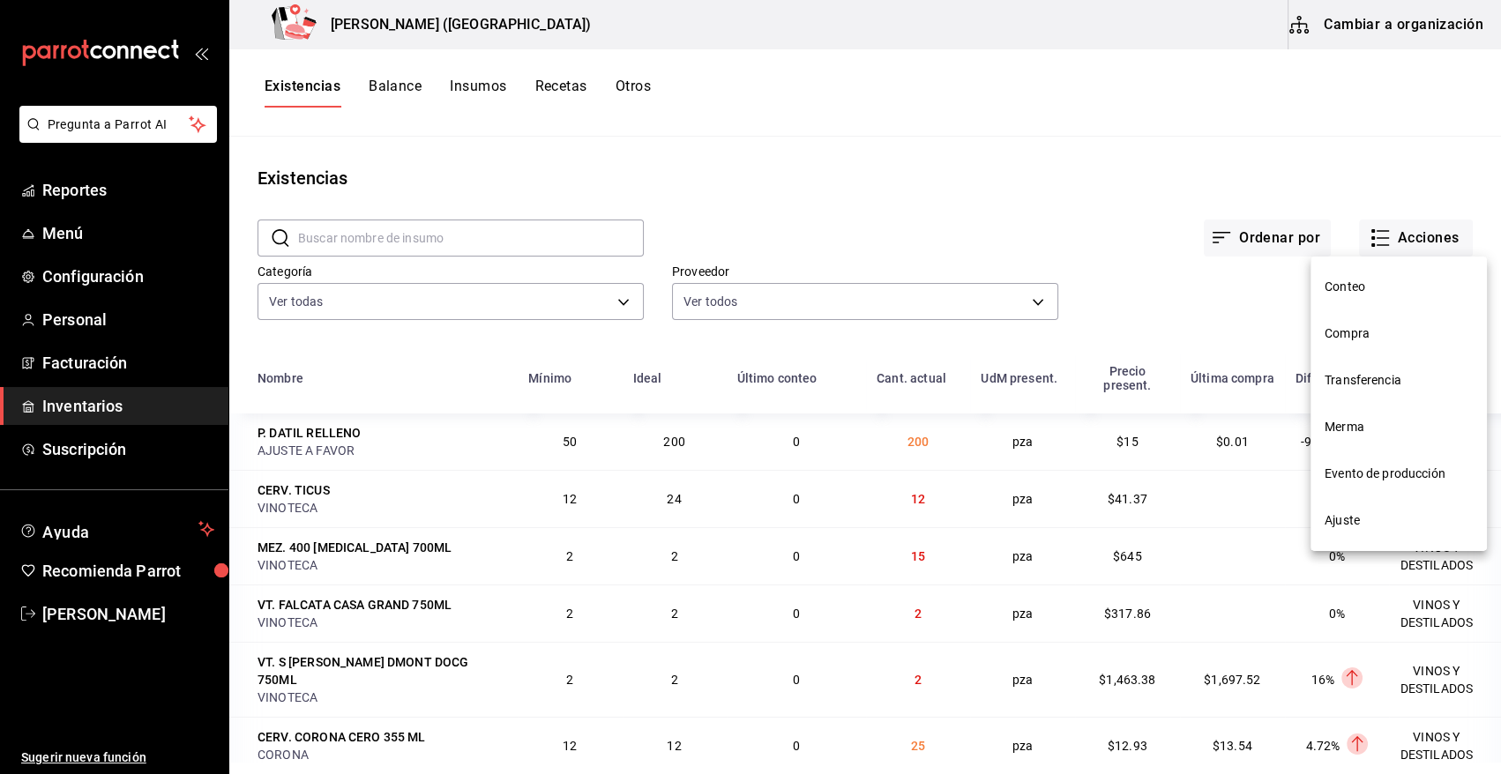
click at [1378, 333] on span "Compra" at bounding box center [1399, 334] width 148 height 19
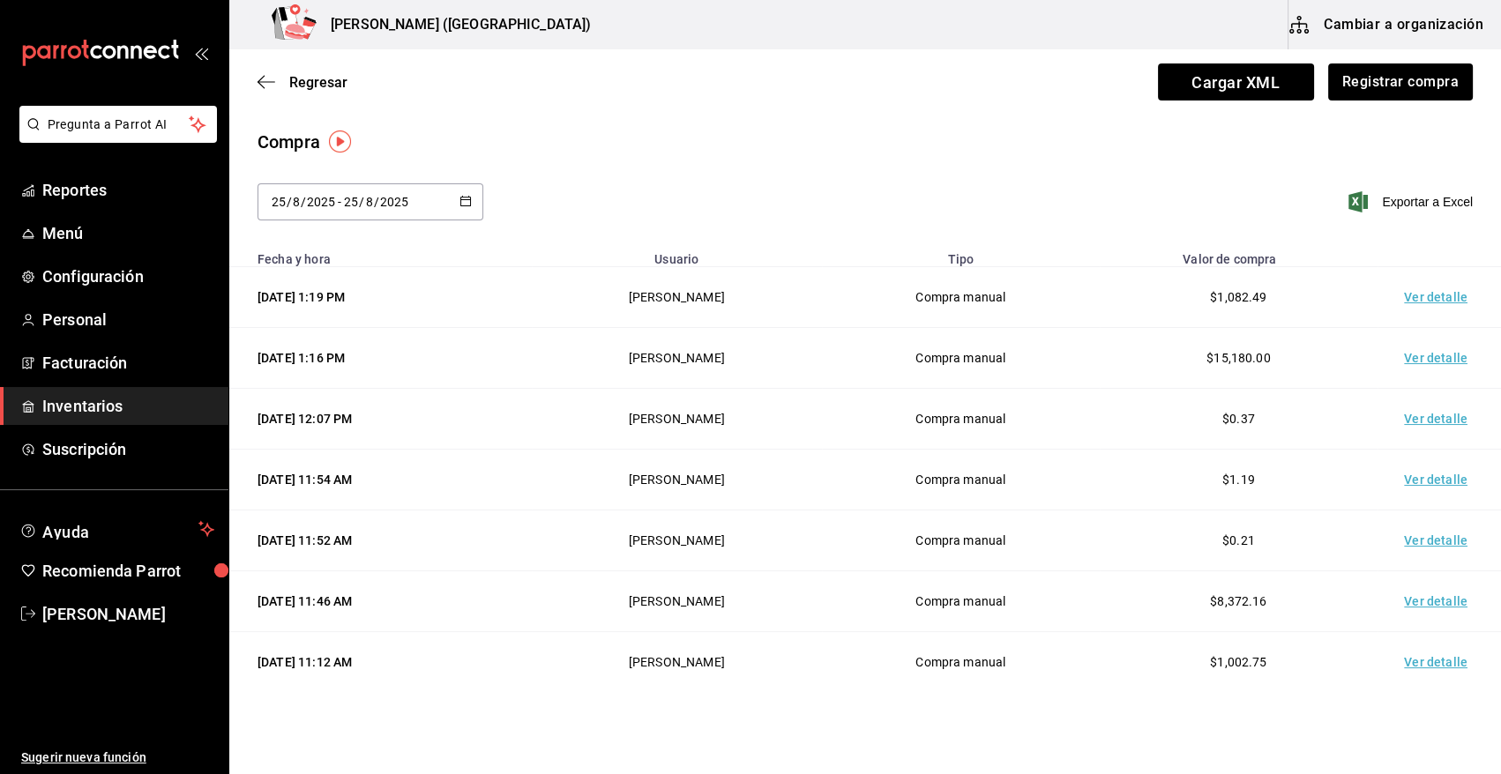
click at [1424, 296] on td "Ver detalle" at bounding box center [1439, 297] width 123 height 61
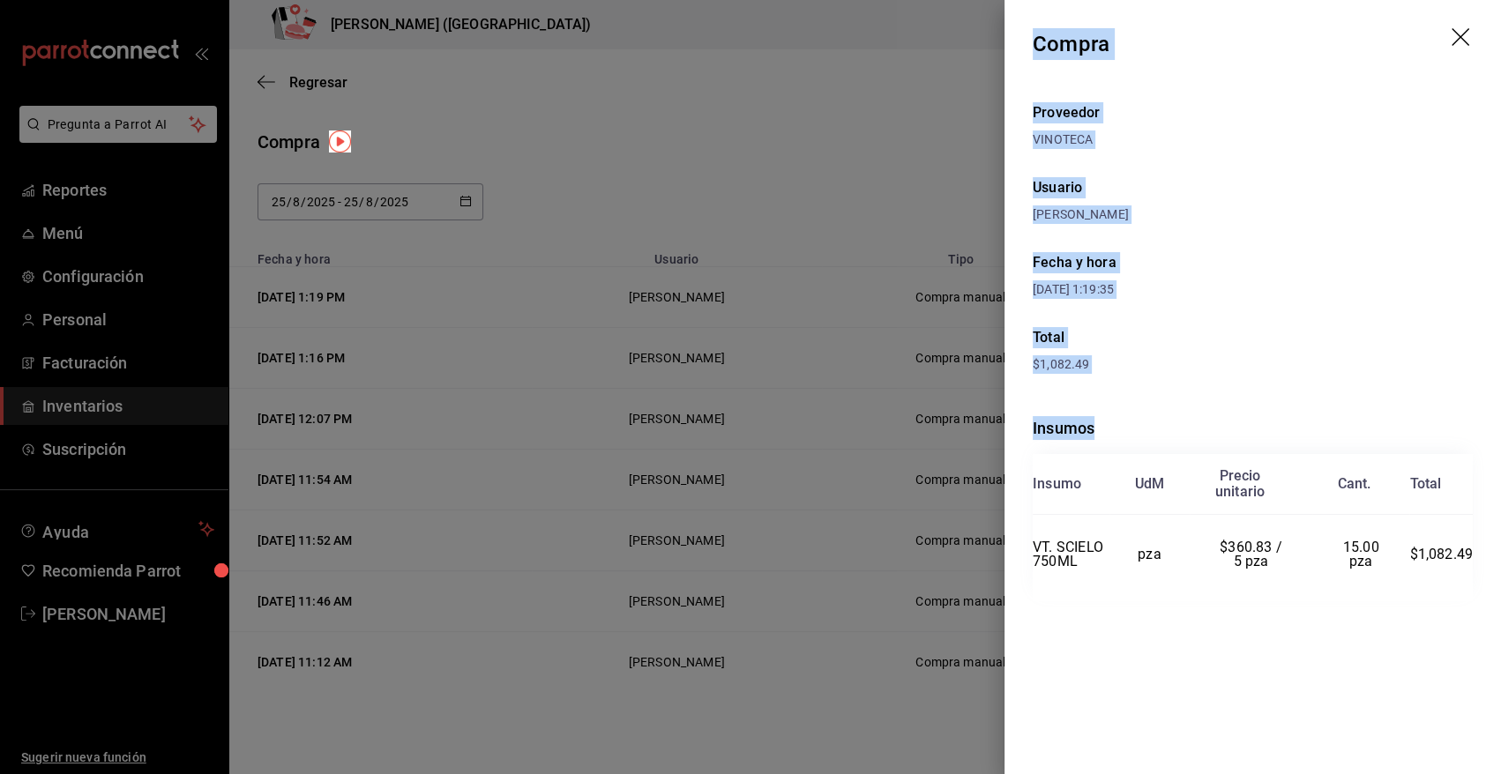
drag, startPoint x: 1036, startPoint y: 41, endPoint x: 1482, endPoint y: 574, distance: 695.7
click at [1482, 574] on div "Compra Proveedor VINOTECA Usuario [PERSON_NAME] Fecha y hora [DATE] 1:19:35 Tot…" at bounding box center [1253, 387] width 497 height 774
copy div "Compra Proveedor VINOTECA Usuario [PERSON_NAME] Fecha y hora [DATE] 1:19:35 Tot…"
